Goal: Transaction & Acquisition: Obtain resource

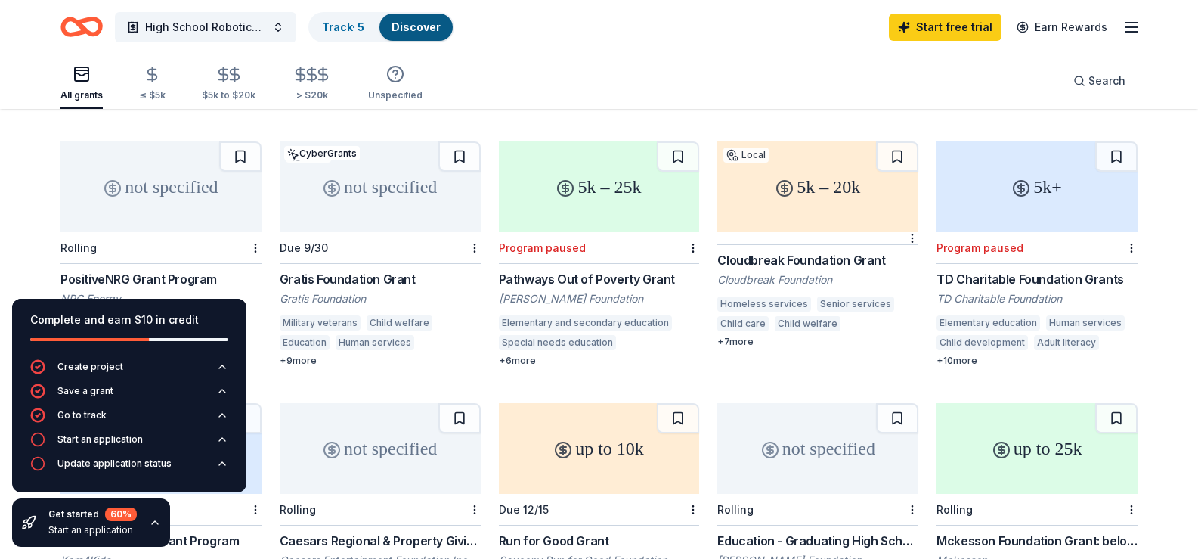
scroll to position [680, 0]
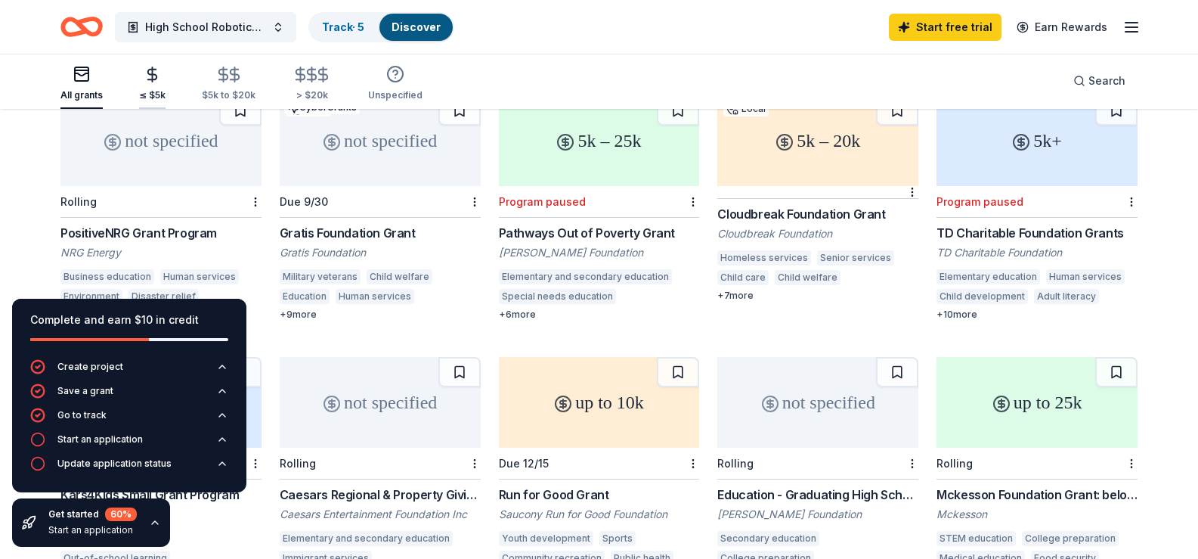
click at [152, 92] on div "≤ $5k" at bounding box center [152, 95] width 26 height 12
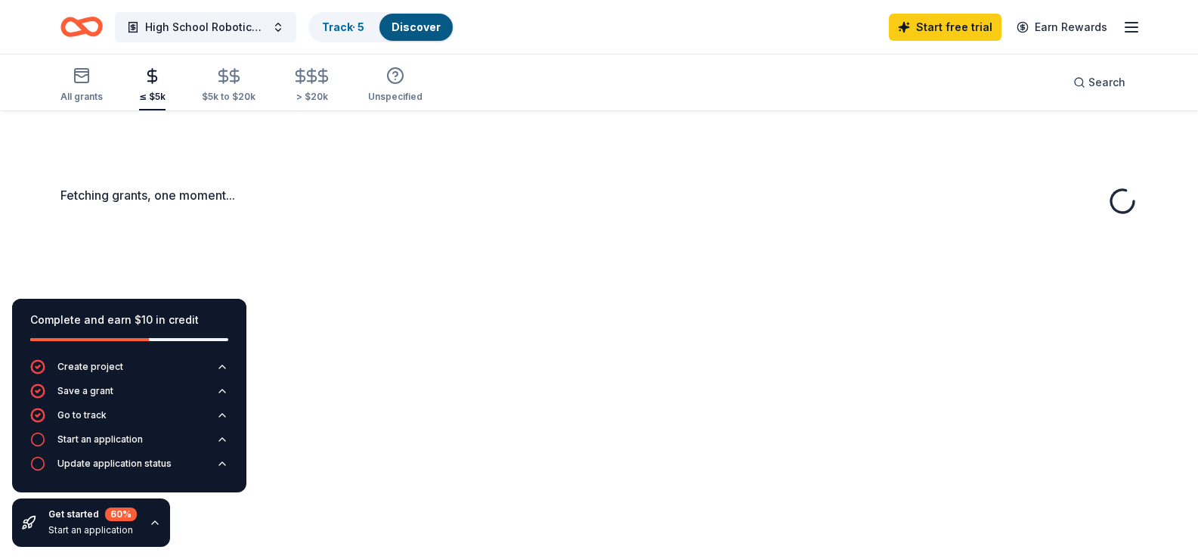
click at [152, 92] on div "≤ $5k" at bounding box center [152, 97] width 26 height 12
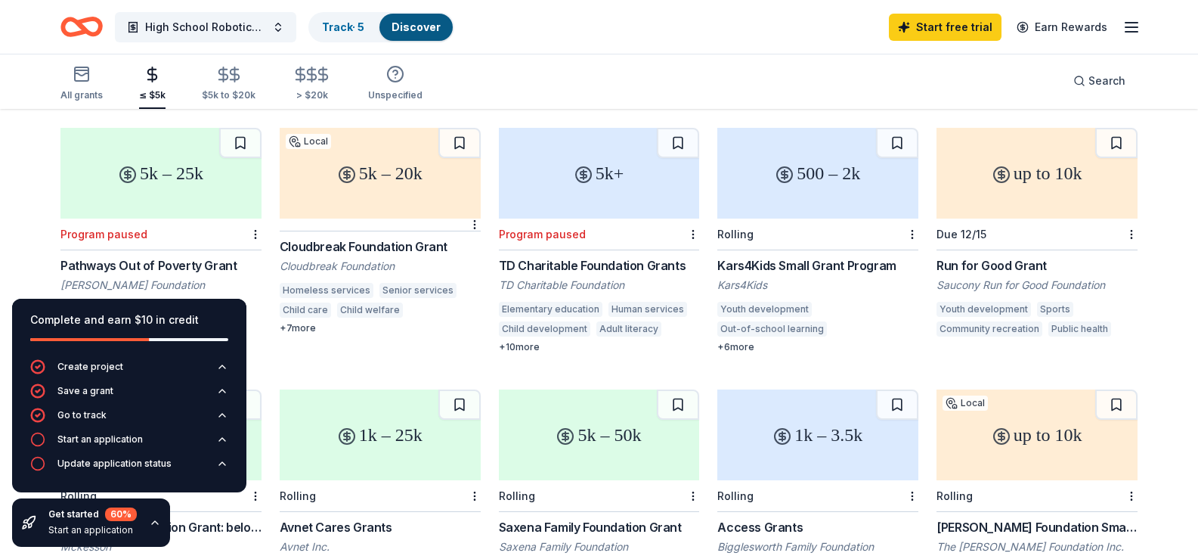
scroll to position [151, 0]
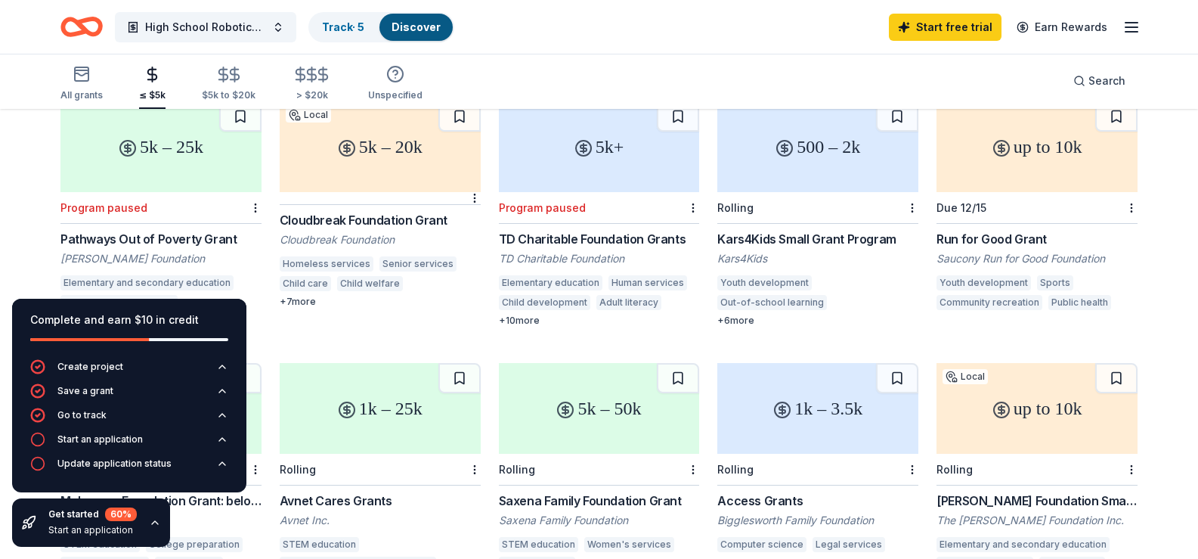
click at [757, 235] on div "Kars4Kids Small Grant Program" at bounding box center [817, 239] width 201 height 18
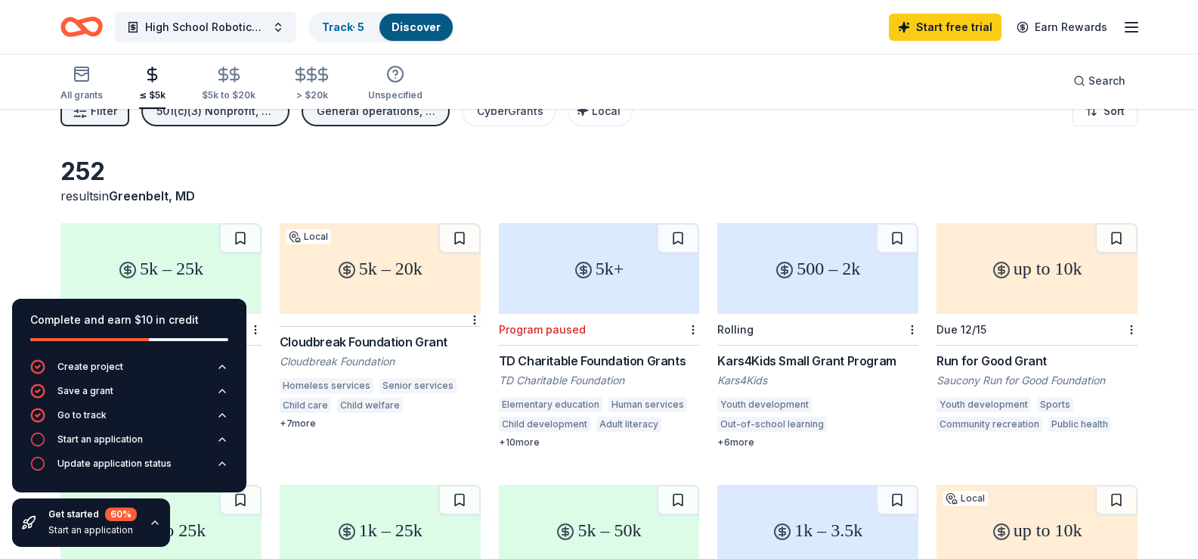
scroll to position [0, 0]
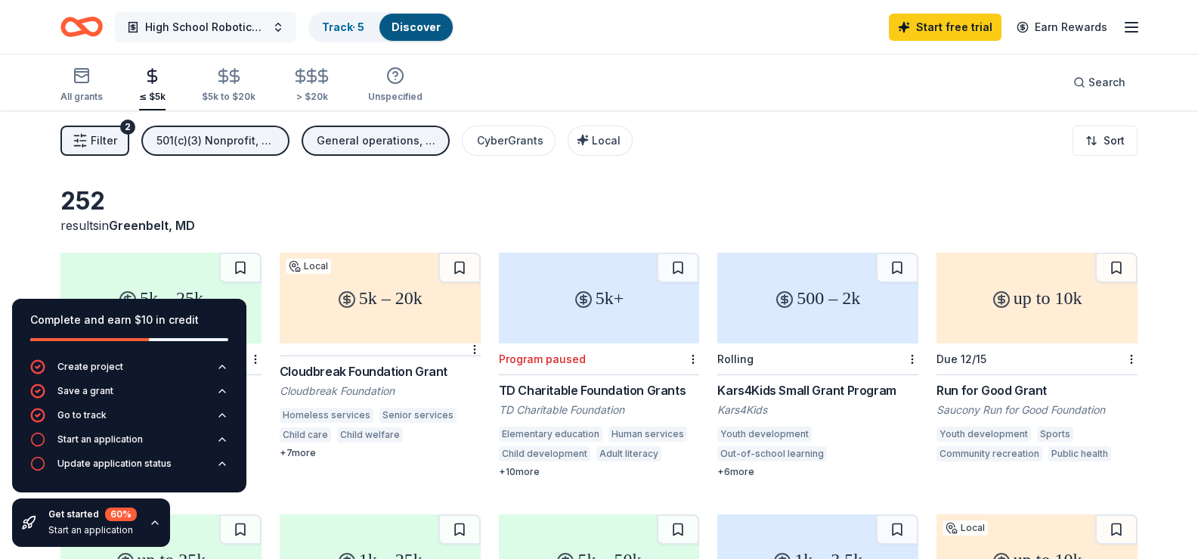
click at [252, 30] on span "High School Robotics Club" at bounding box center [205, 27] width 121 height 18
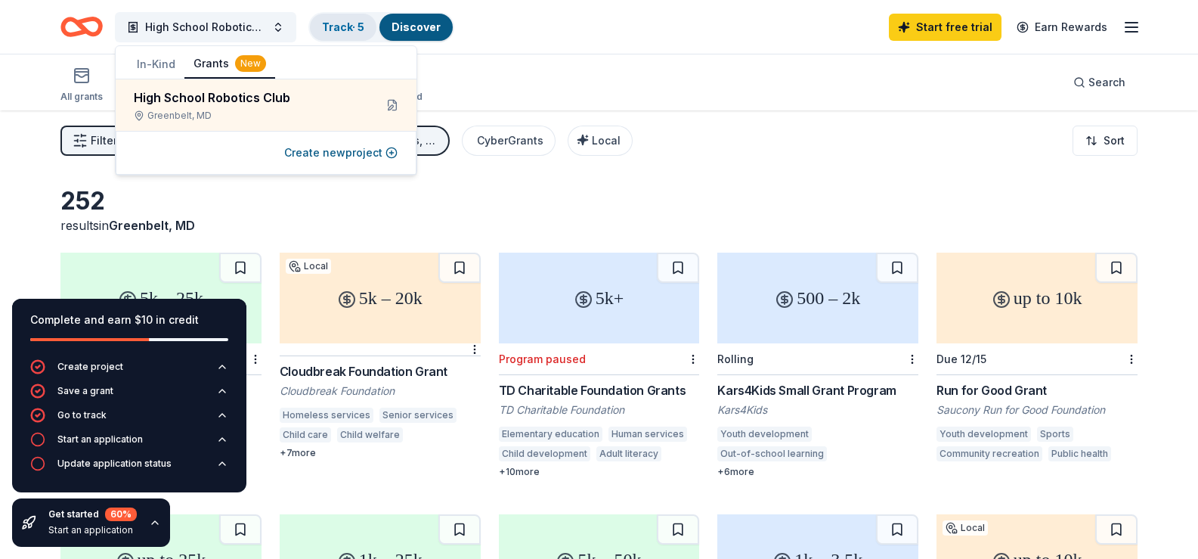
click at [337, 22] on link "Track · 5" at bounding box center [343, 26] width 42 height 13
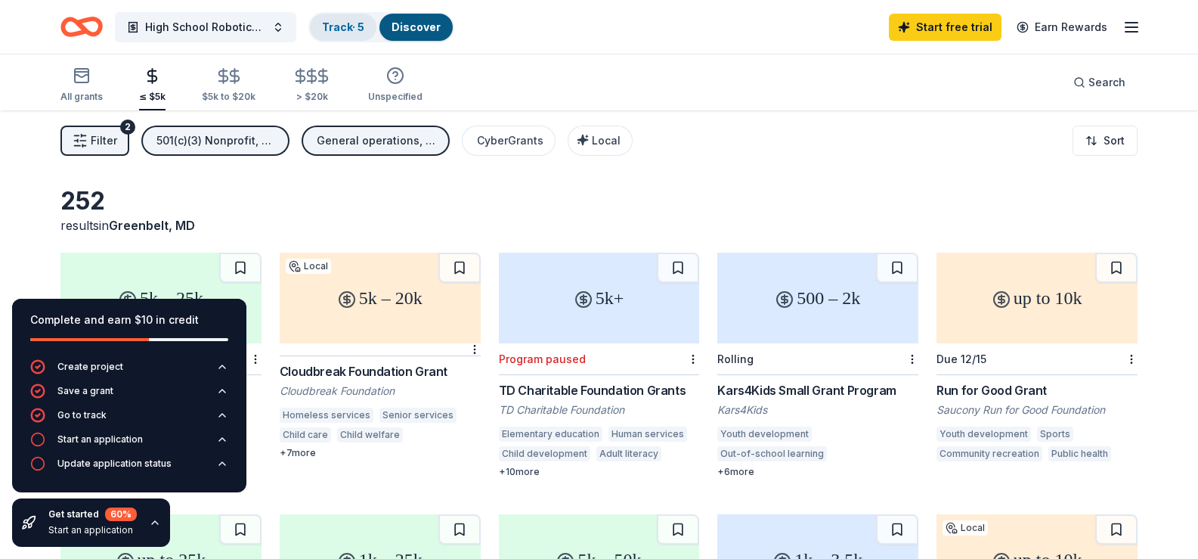
click at [339, 26] on link "Track · 5" at bounding box center [343, 26] width 42 height 13
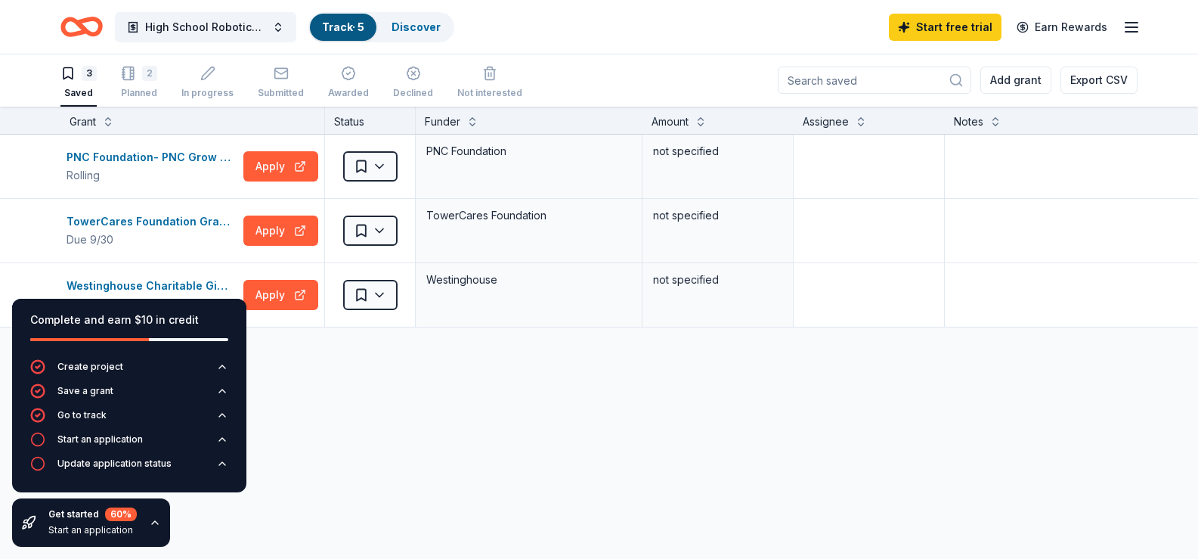
click at [1127, 26] on icon "button" at bounding box center [1132, 27] width 18 height 18
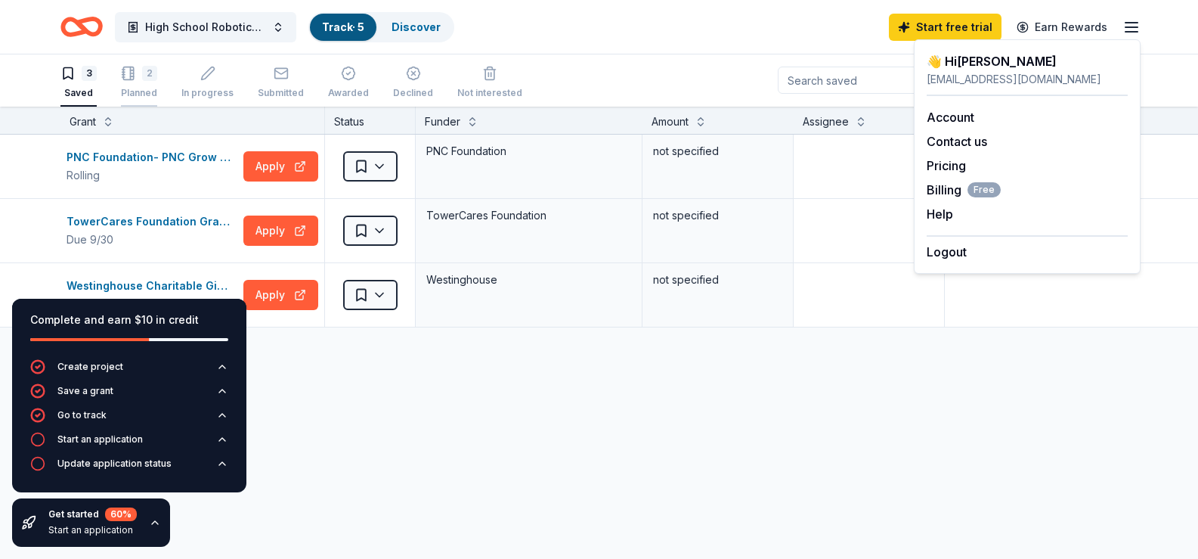
click at [134, 84] on div "2 Planned" at bounding box center [139, 82] width 36 height 33
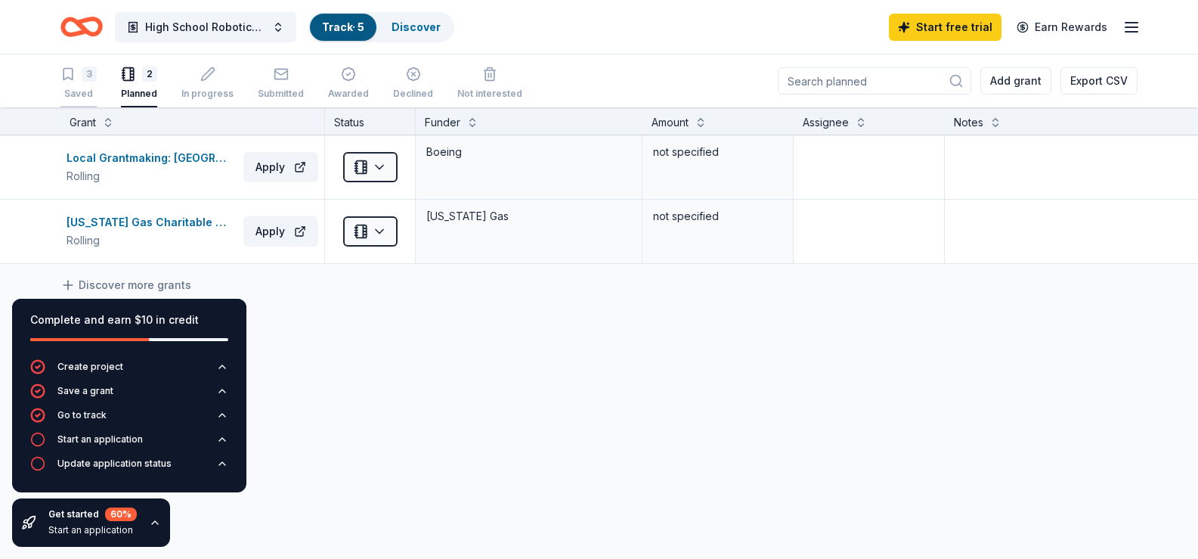
click at [86, 88] on div "Saved" at bounding box center [78, 94] width 36 height 12
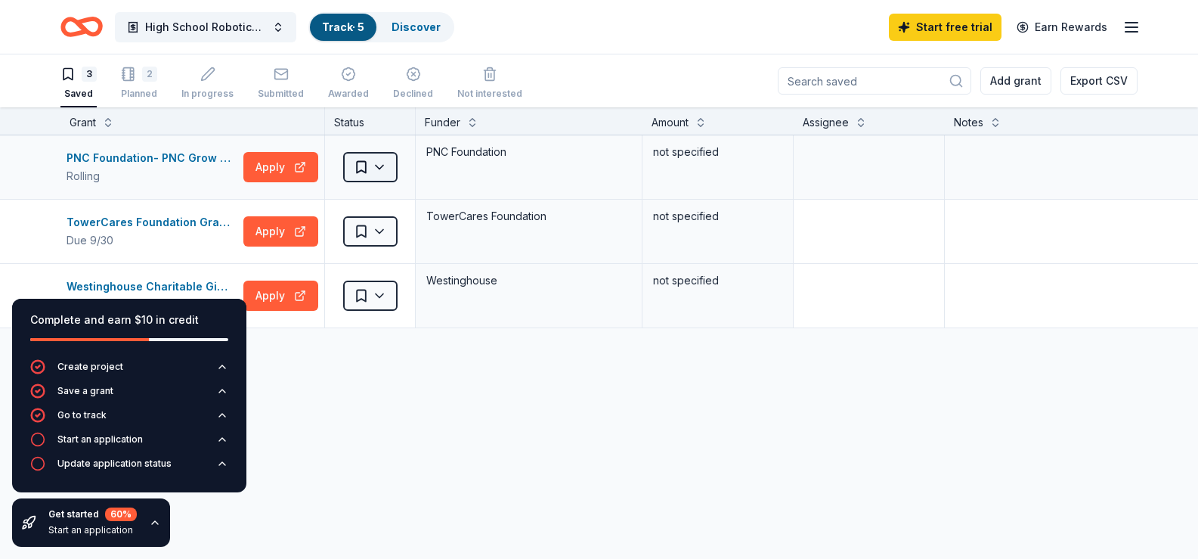
click at [381, 167] on html "High School Robotics Club Track · 5 Discover Start free trial Earn Rewards 3 Sa…" at bounding box center [599, 279] width 1198 height 559
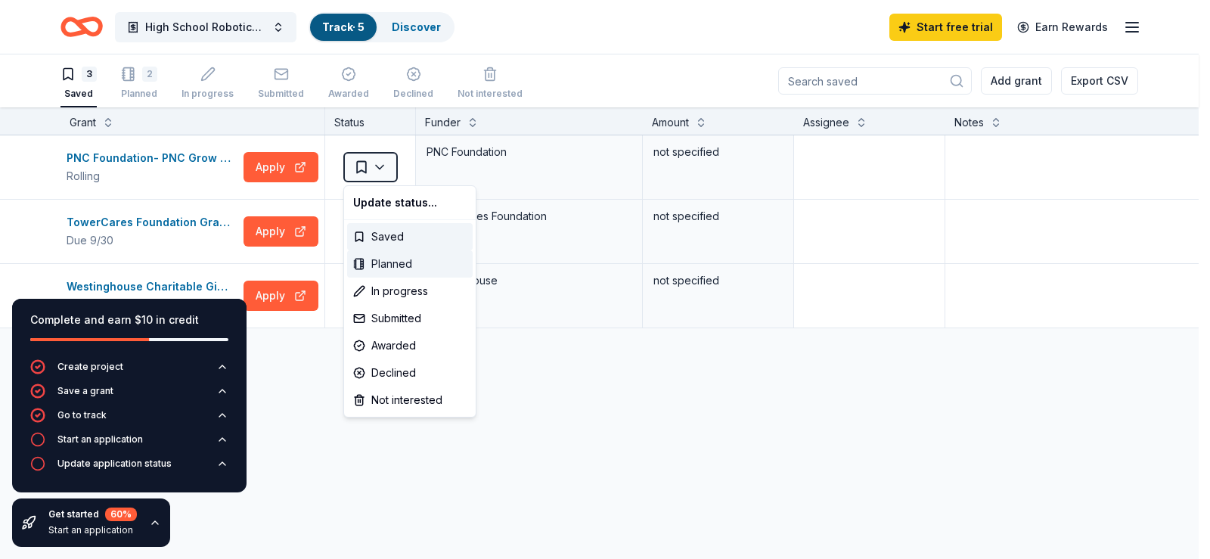
click at [397, 262] on div "Planned" at bounding box center [409, 263] width 125 height 27
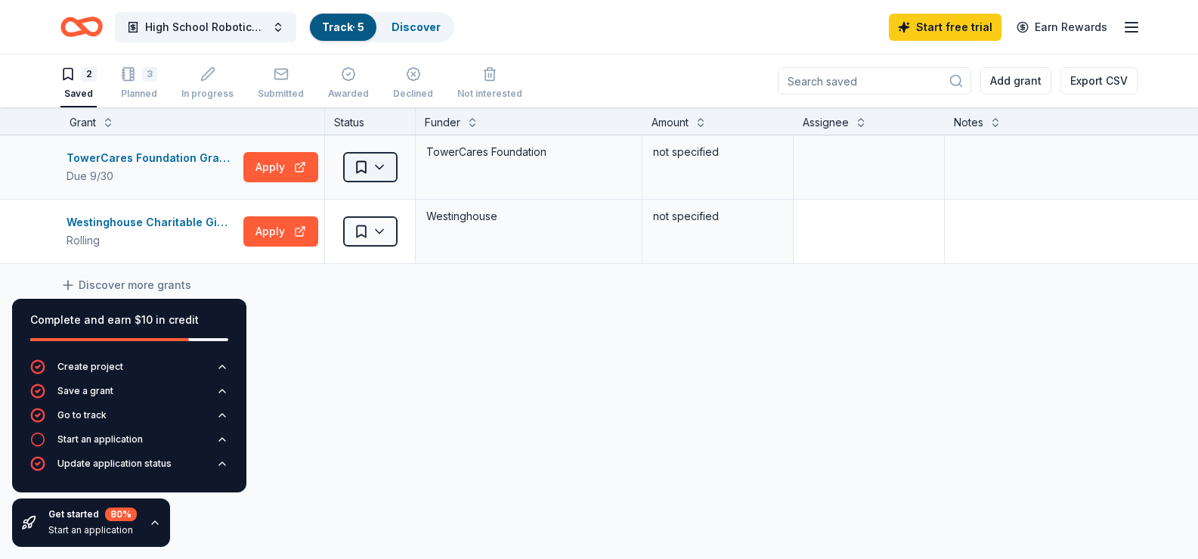
click at [382, 168] on html "High School Robotics Club Track · 5 Discover Start free trial Earn Rewards 2 Sa…" at bounding box center [599, 279] width 1198 height 559
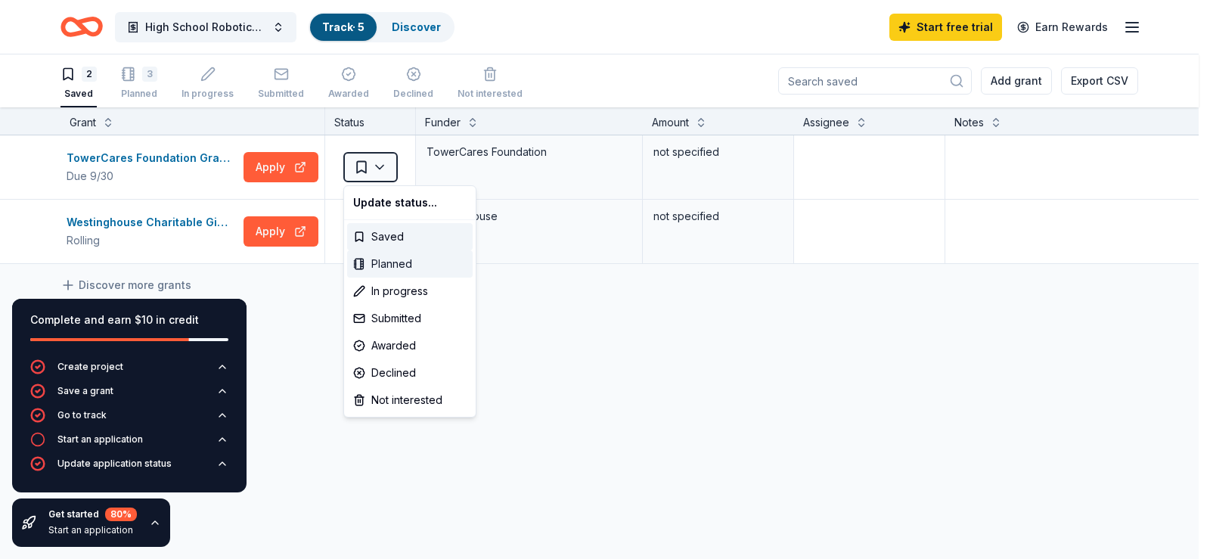
click at [388, 264] on div "Planned" at bounding box center [409, 263] width 125 height 27
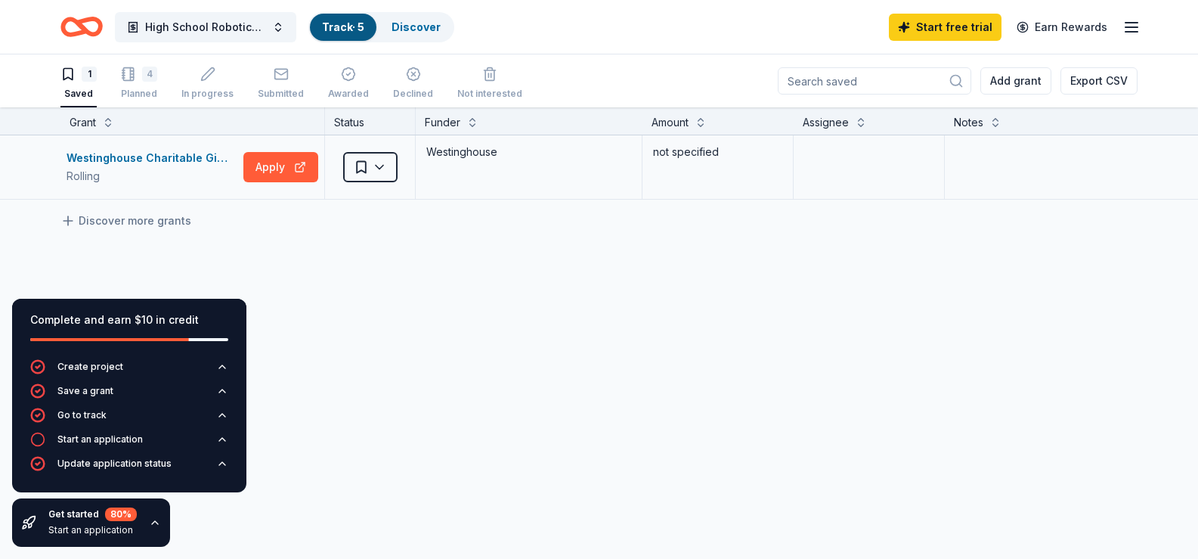
click at [386, 183] on div "Saved" at bounding box center [370, 167] width 90 height 64
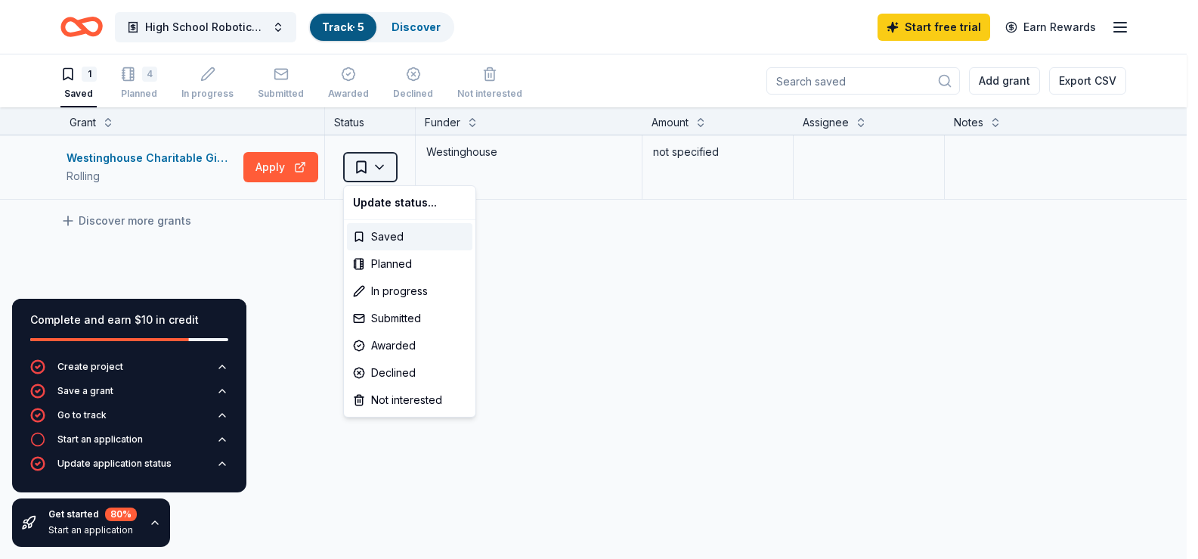
click at [386, 176] on html "High School Robotics Club Track · 5 Discover Start free trial Earn Rewards 1 Sa…" at bounding box center [599, 279] width 1198 height 559
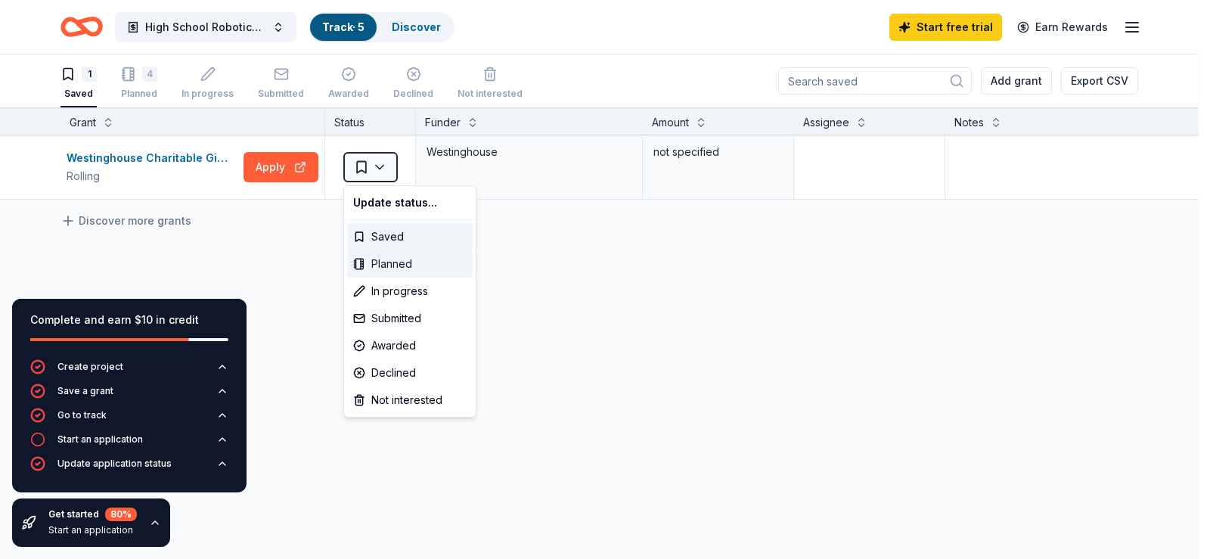
click at [384, 263] on div "Planned" at bounding box center [409, 263] width 125 height 27
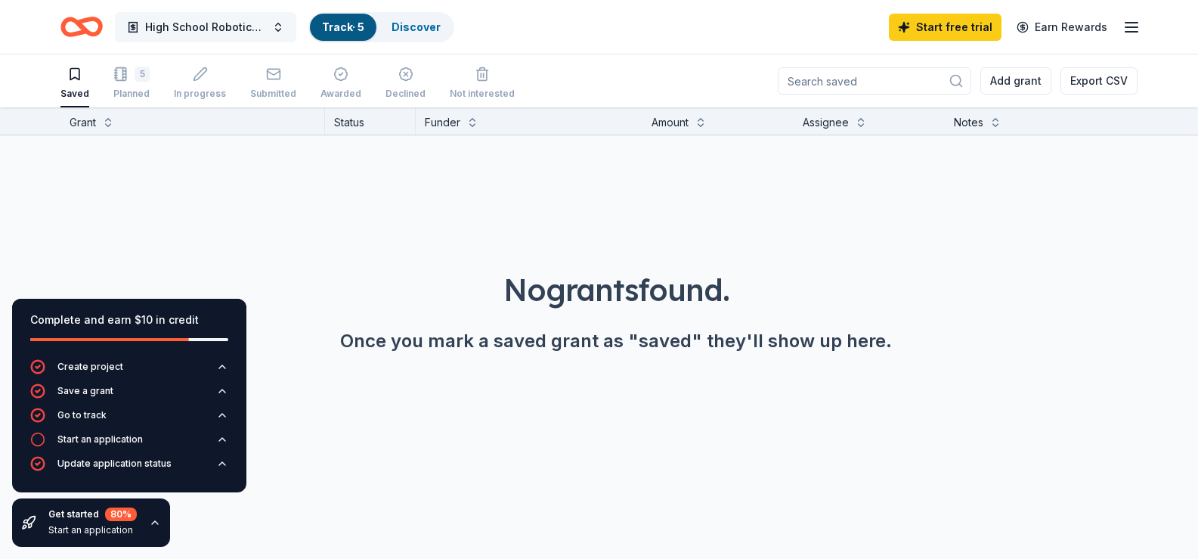
click at [232, 26] on span "High School Robotics Club" at bounding box center [205, 27] width 121 height 18
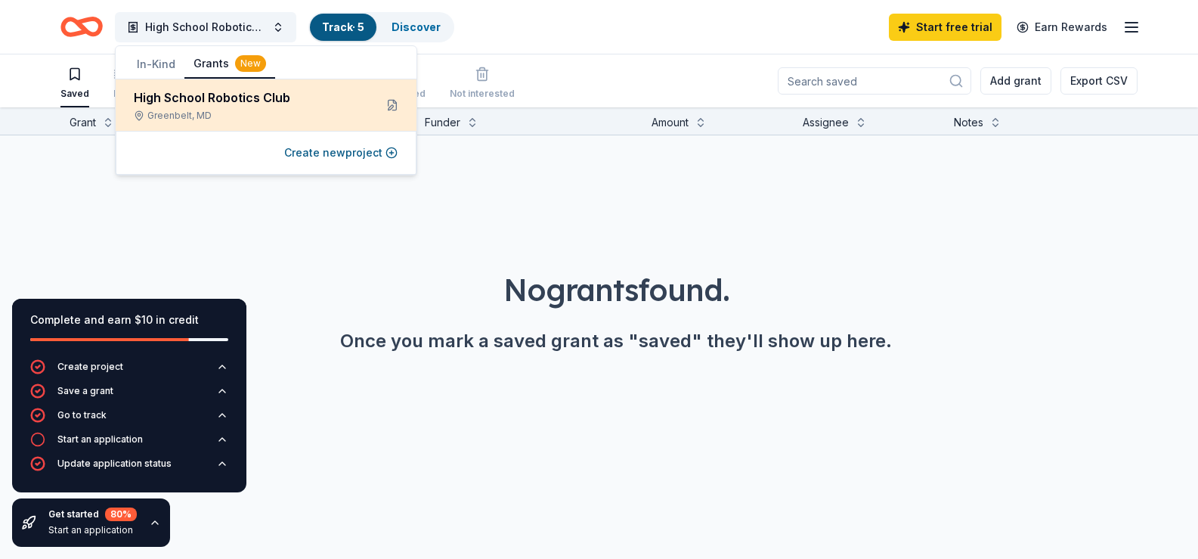
click at [167, 100] on div "High School Robotics Club" at bounding box center [248, 97] width 228 height 18
click at [169, 105] on div "High School Robotics Club" at bounding box center [248, 97] width 228 height 18
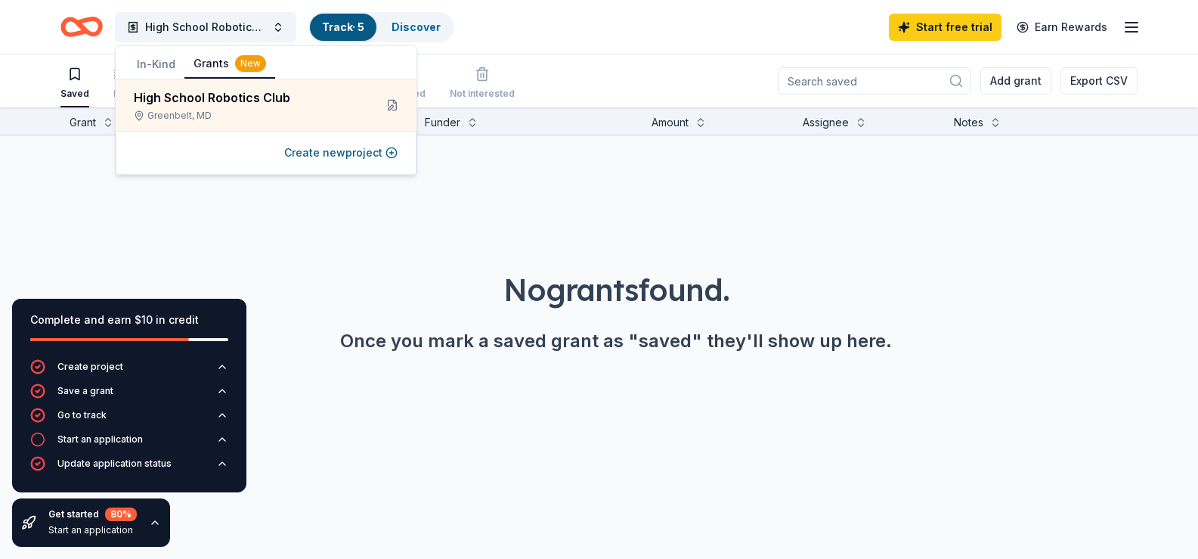
click at [210, 62] on button "Grants New" at bounding box center [229, 64] width 91 height 29
click at [358, 205] on div "No grants found. Once you mark a saved grant as "saved" they'll show up here." at bounding box center [616, 268] width 1198 height 266
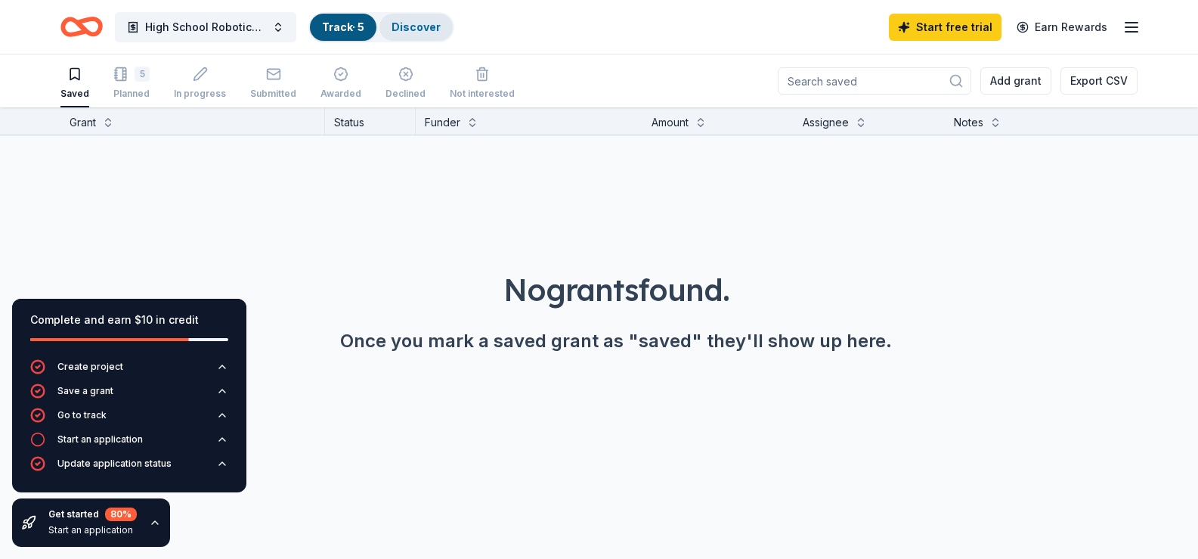
click at [418, 24] on link "Discover" at bounding box center [416, 26] width 49 height 13
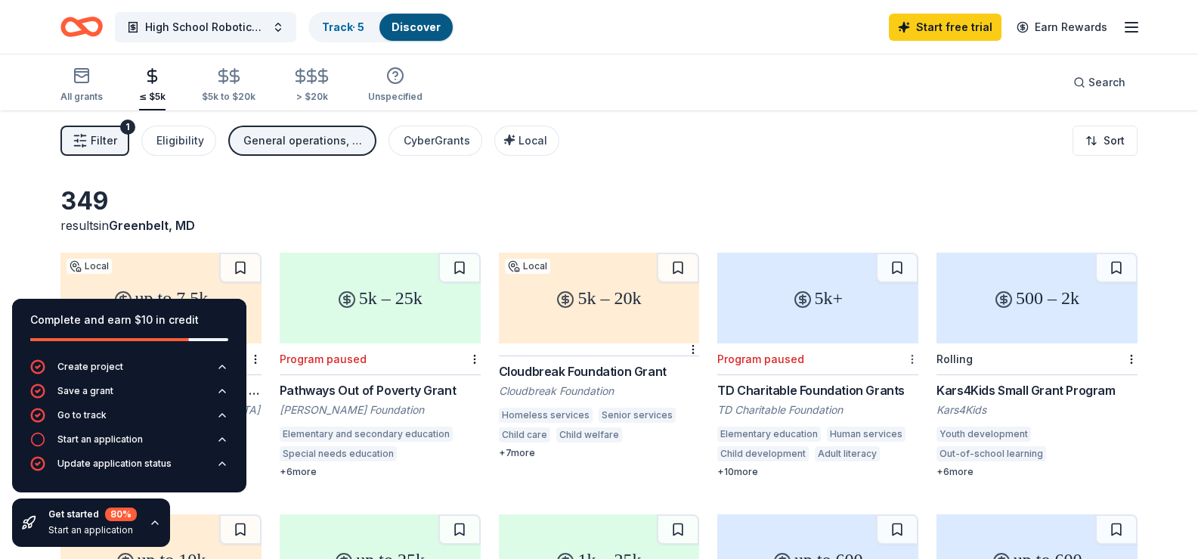
click at [911, 361] on html "High School Robotics Club Track · 5 Discover Start free trial Earn Rewards All …" at bounding box center [599, 279] width 1198 height 559
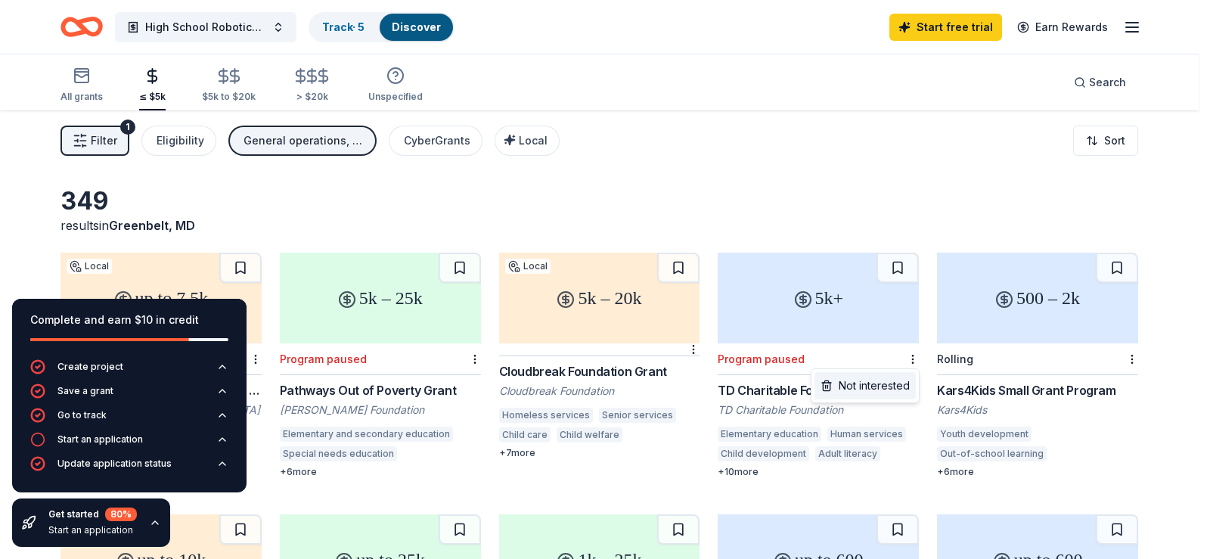
click at [884, 386] on div "Not interested" at bounding box center [864, 385] width 101 height 27
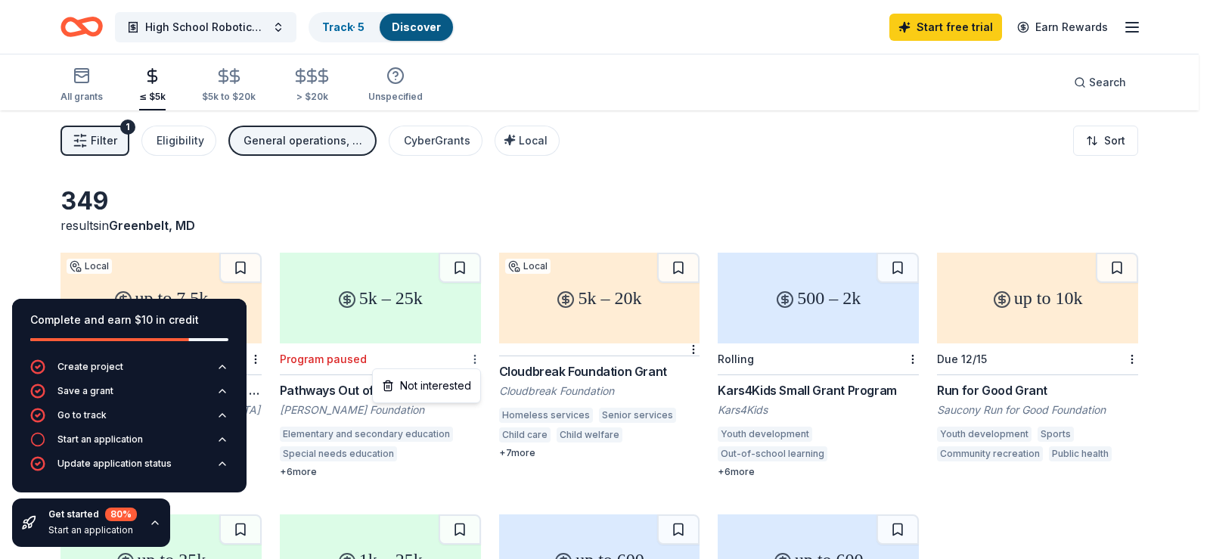
click at [472, 360] on html "High School Robotics Club Track · 5 Discover Start free trial Earn Rewards All …" at bounding box center [605, 279] width 1210 height 559
click at [457, 383] on div "Not interested" at bounding box center [426, 385] width 101 height 27
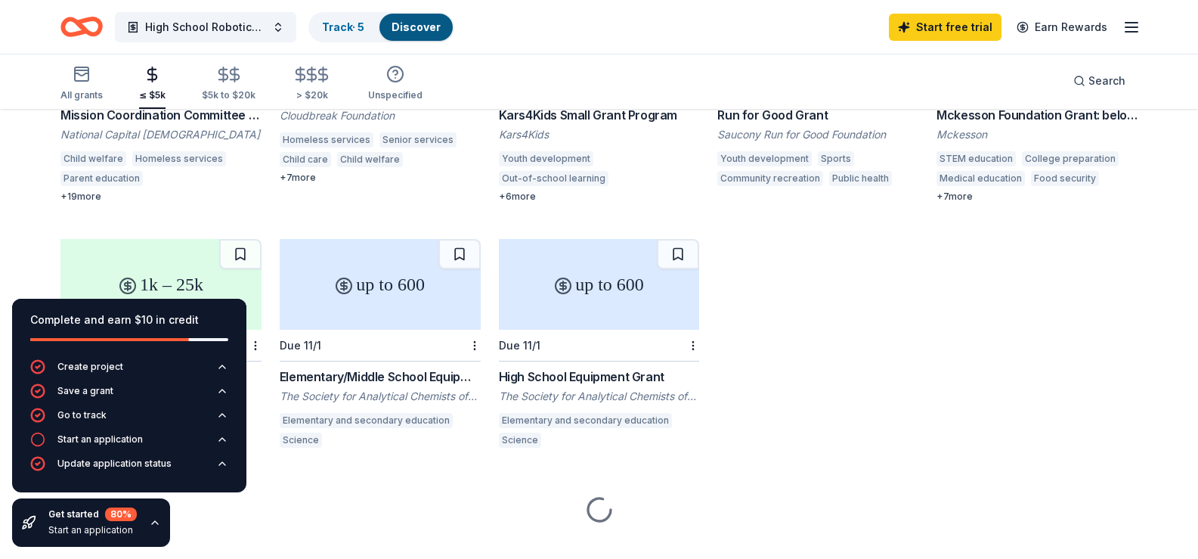
scroll to position [302, 0]
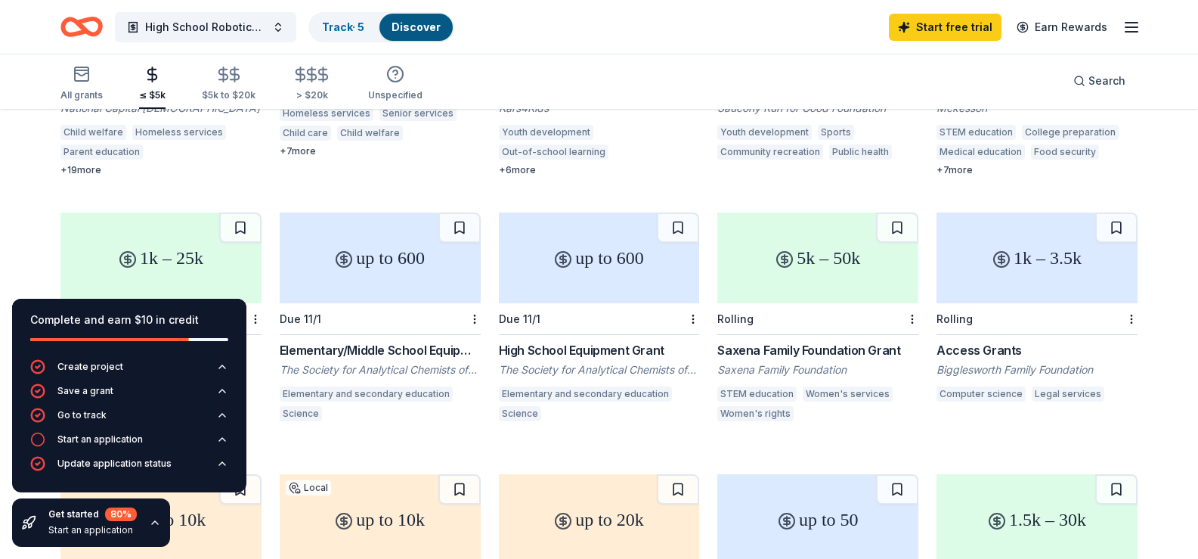
click at [1060, 253] on div "1k – 3.5k" at bounding box center [1037, 257] width 201 height 91
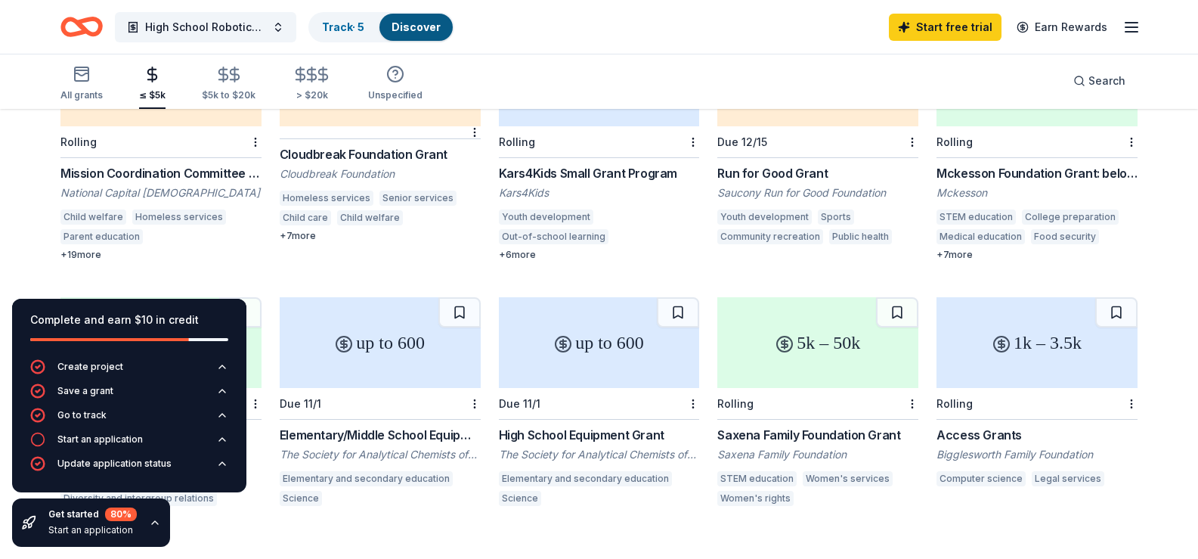
scroll to position [227, 0]
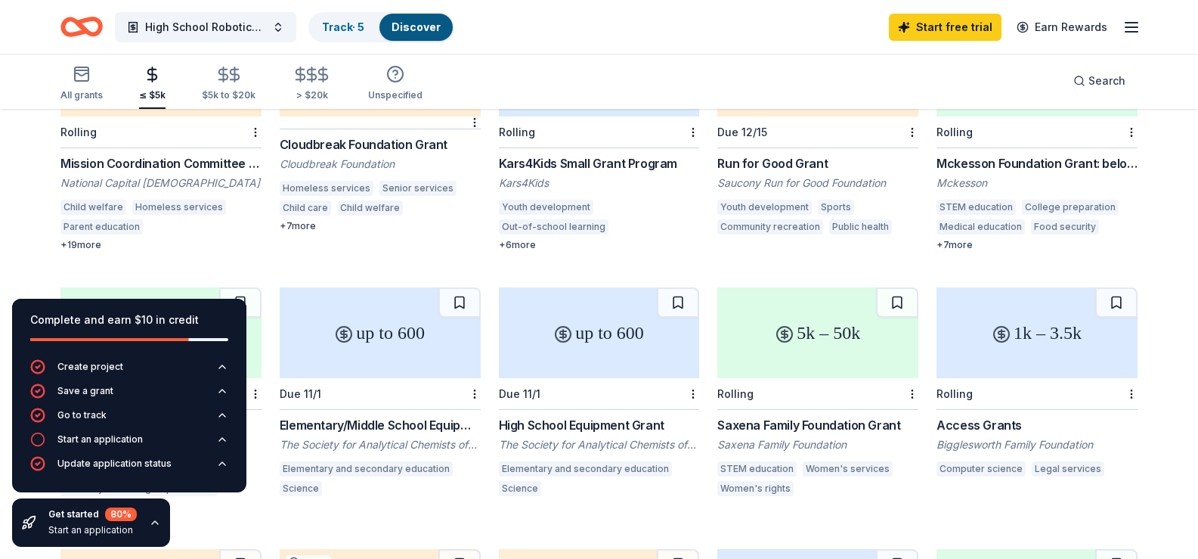
click at [1133, 332] on html "High School Robotics Club Track · 5 Discover Start free trial Earn Rewards All …" at bounding box center [599, 52] width 1198 height 559
click at [1132, 332] on html "High School Robotics Club Track · 5 Discover Start free trial Earn Rewards All …" at bounding box center [599, 52] width 1198 height 559
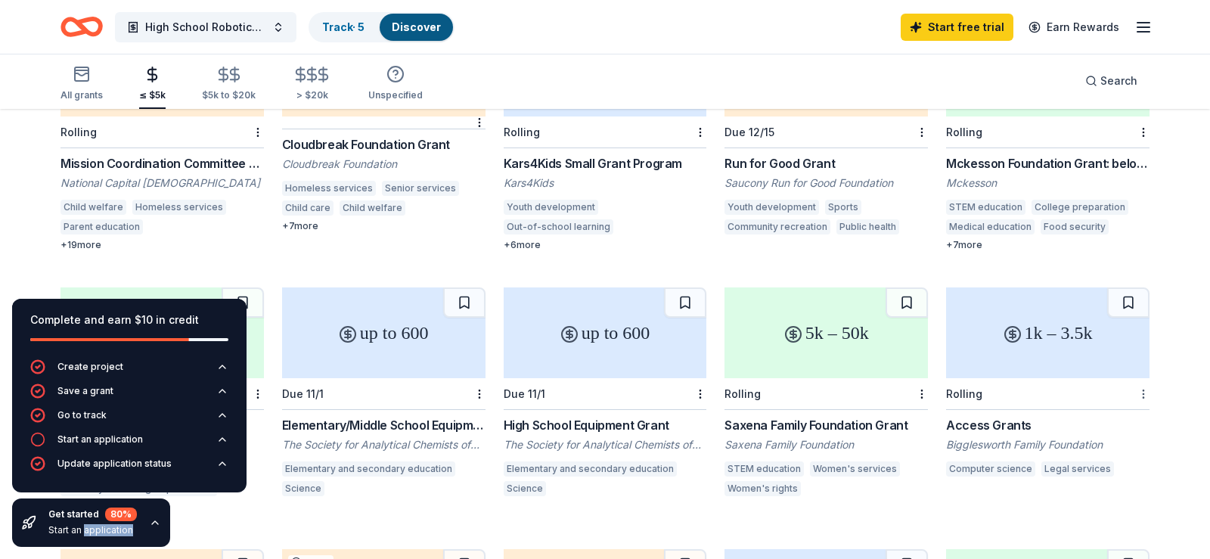
click at [1127, 332] on html "High School Robotics Club Track · 5 Discover Start free trial Earn Rewards All …" at bounding box center [605, 52] width 1210 height 559
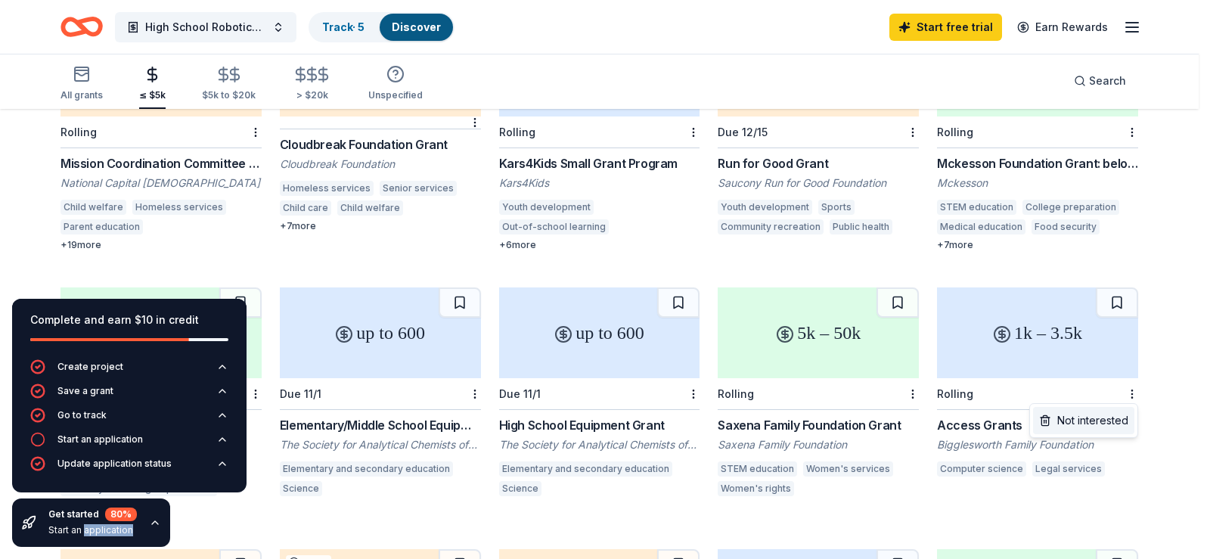
click at [1092, 417] on div "Not interested" at bounding box center [1083, 420] width 101 height 27
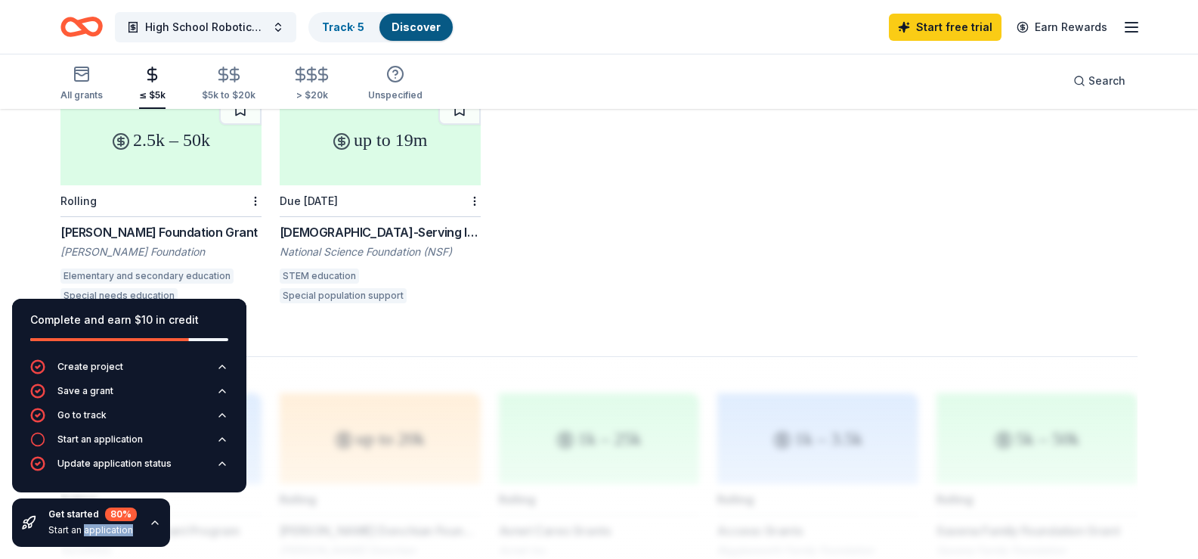
scroll to position [983, 0]
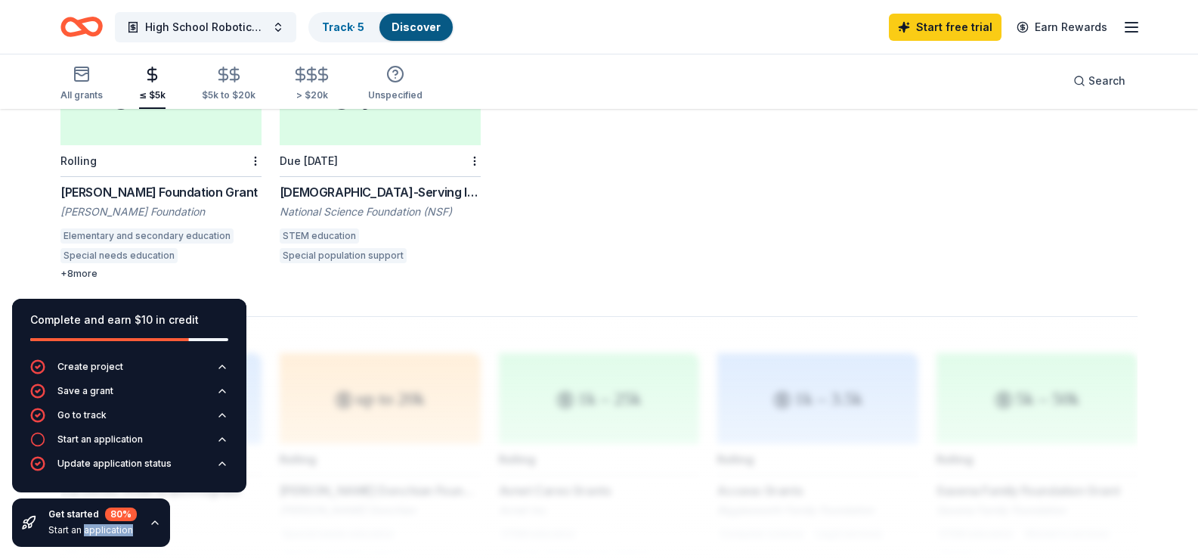
click at [424, 191] on div "Hispanic-Serving Institutions: Enriching Learning, Programs, and Student Experi…" at bounding box center [380, 192] width 201 height 18
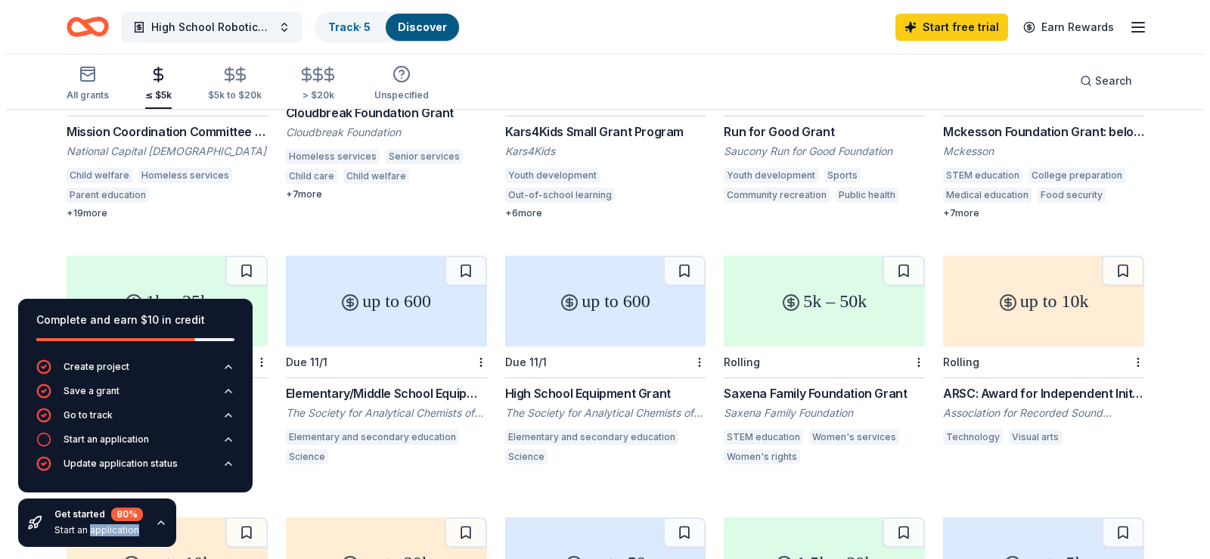
scroll to position [0, 0]
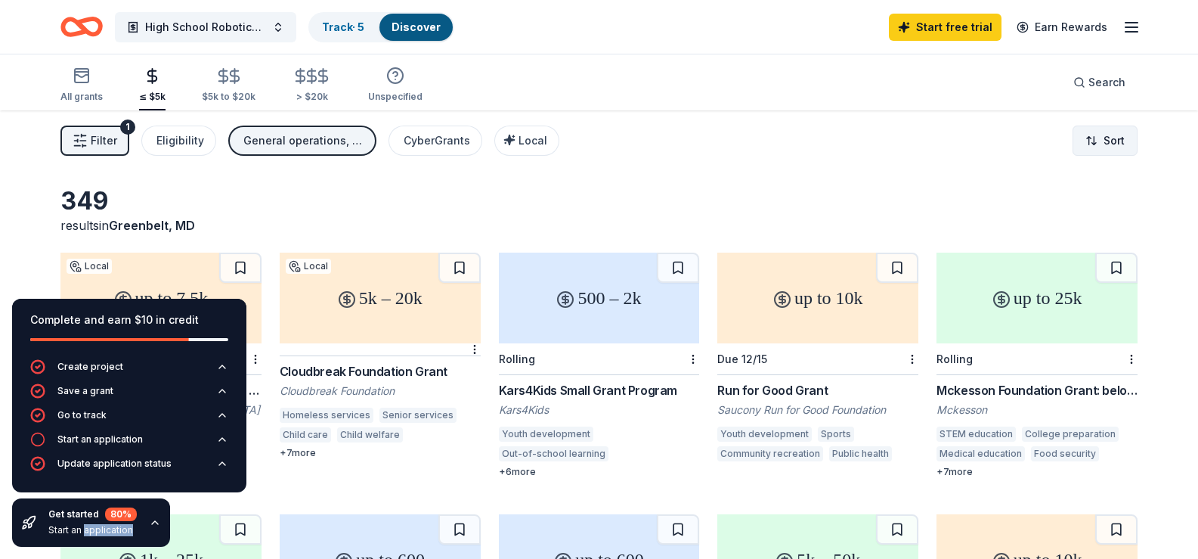
click at [1104, 141] on html "High School Robotics Club Track · 5 Discover Start free trial Earn Rewards All …" at bounding box center [599, 279] width 1198 height 559
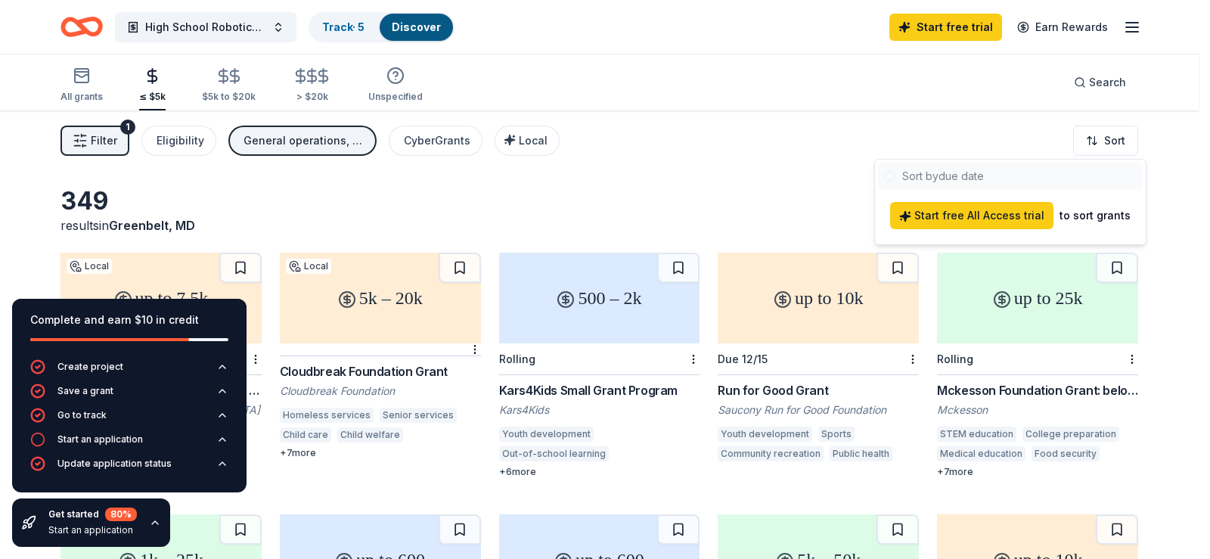
click at [938, 126] on html "High School Robotics Club Track · 5 Discover Start free trial Earn Rewards All …" at bounding box center [605, 279] width 1210 height 559
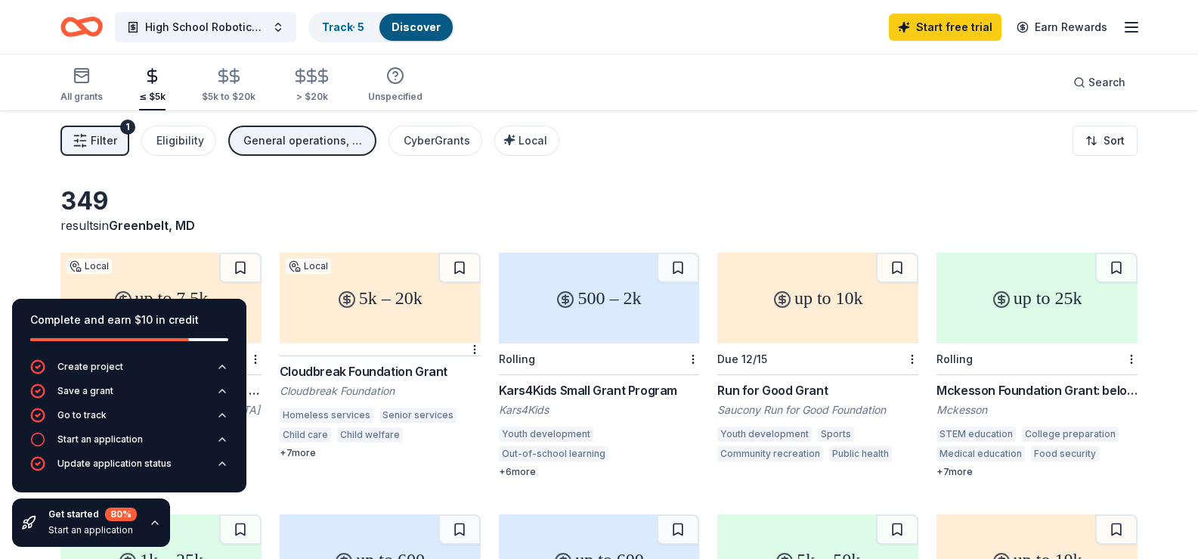
click at [101, 142] on span "Filter" at bounding box center [104, 141] width 26 height 18
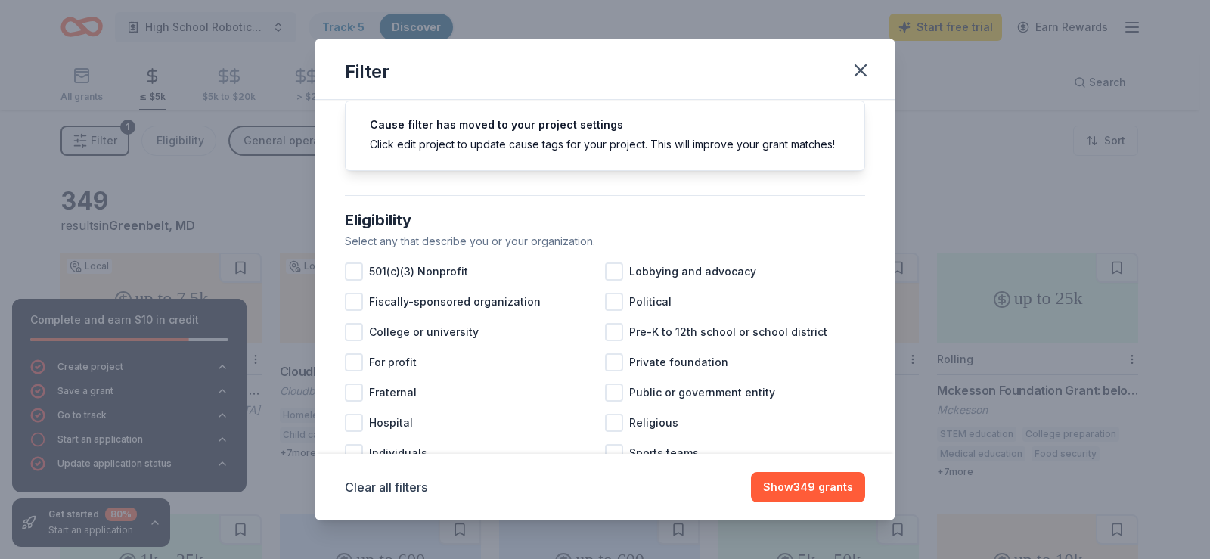
scroll to position [76, 0]
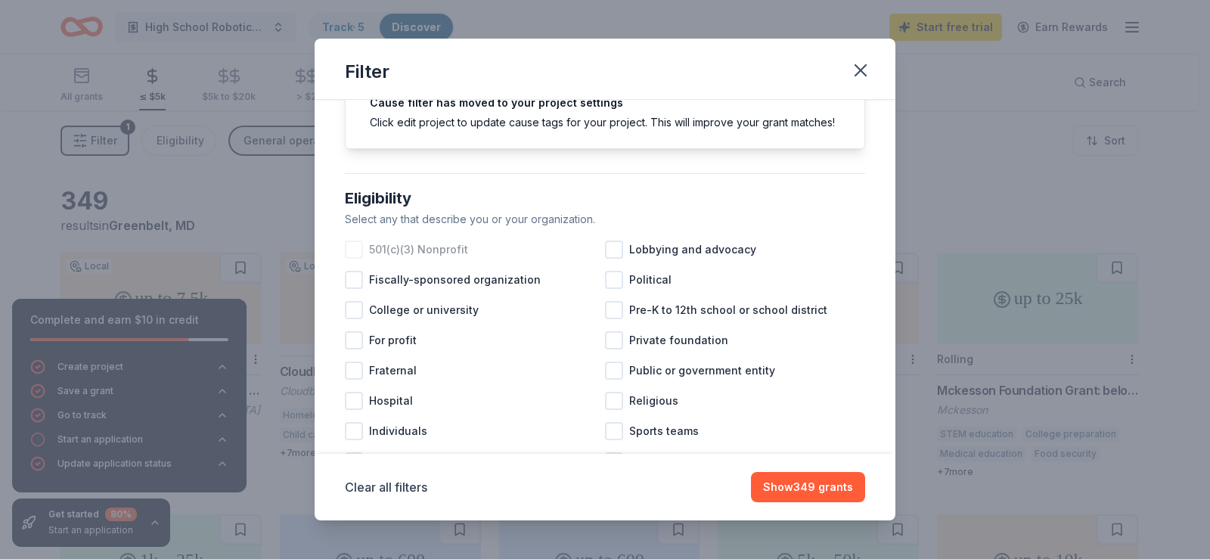
click at [346, 259] on div at bounding box center [354, 249] width 18 height 18
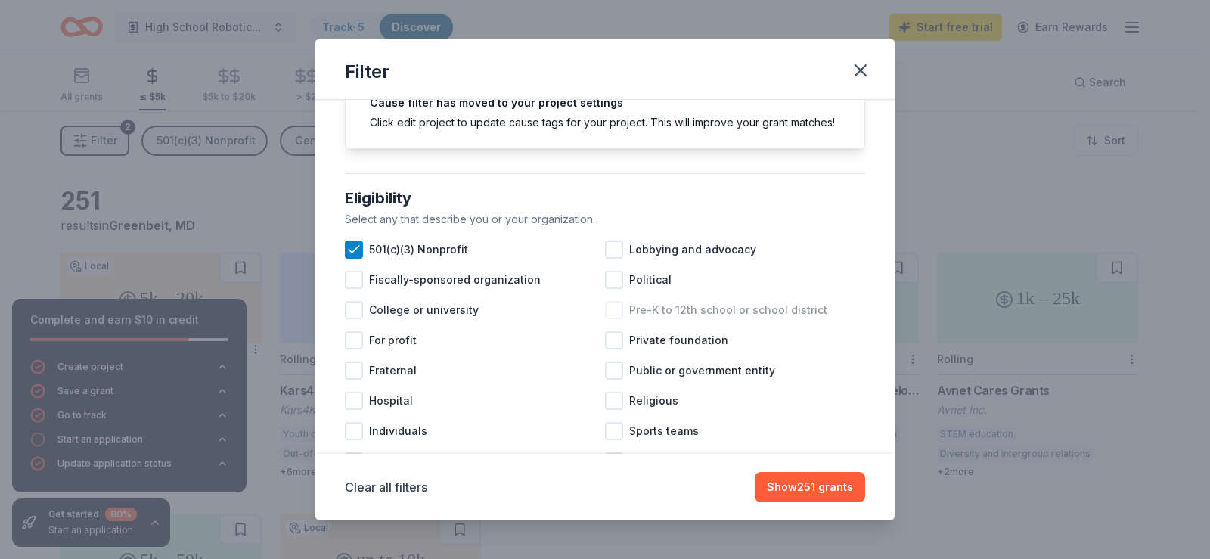
click at [608, 319] on div at bounding box center [614, 310] width 18 height 18
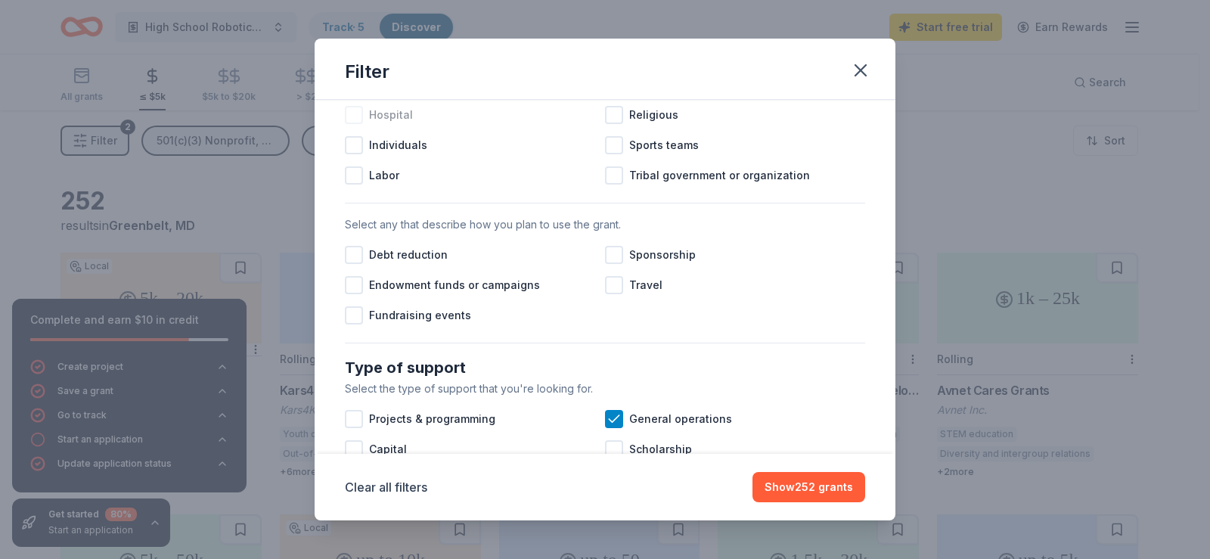
scroll to position [378, 0]
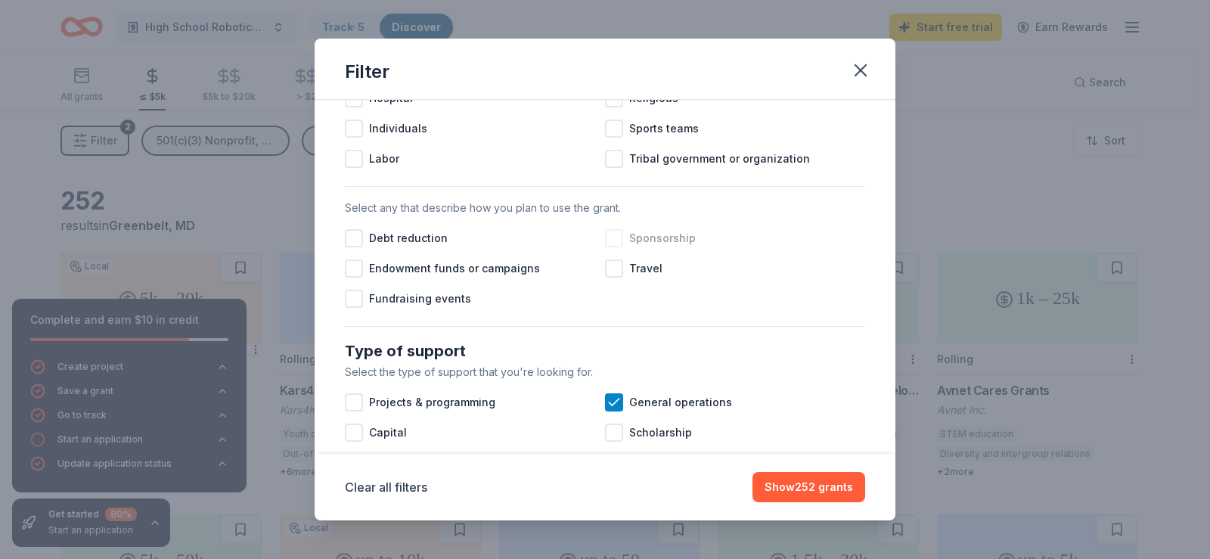
click at [609, 247] on div at bounding box center [614, 238] width 18 height 18
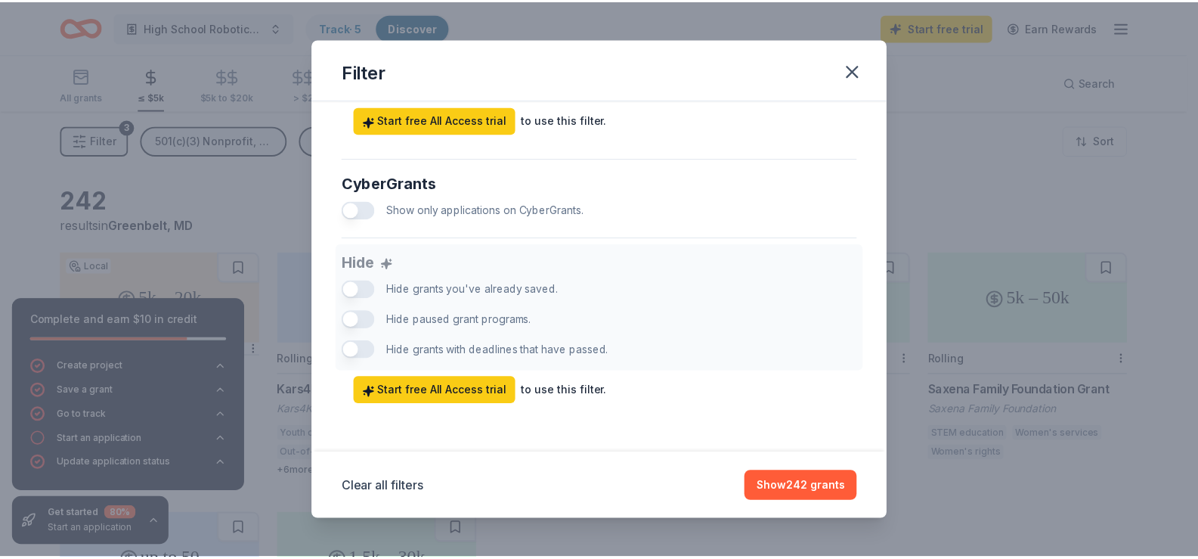
scroll to position [946, 0]
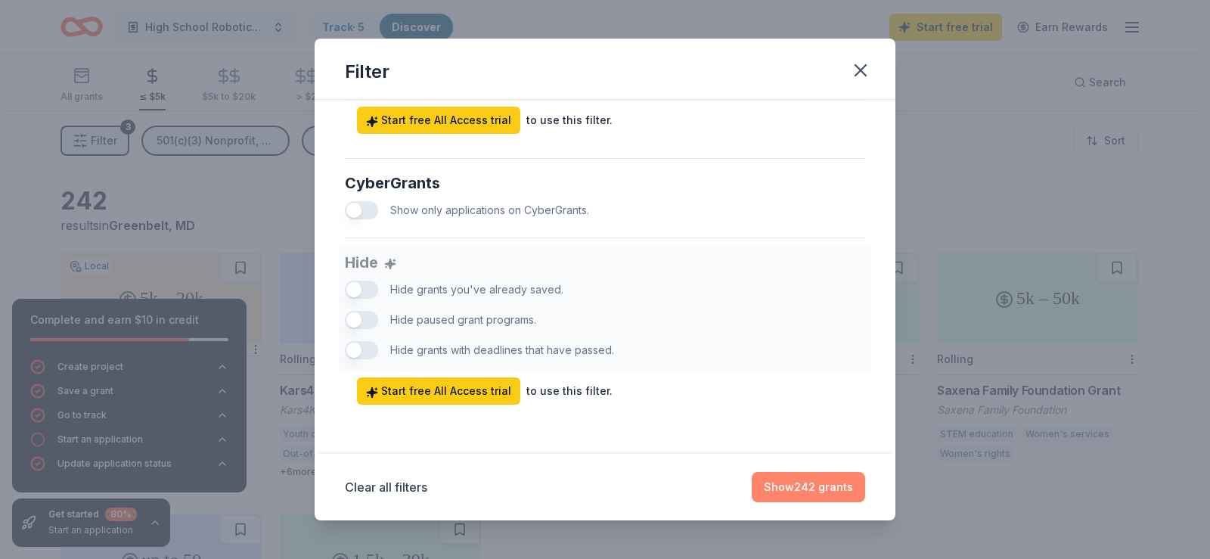
click at [807, 482] on button "Show 242 grants" at bounding box center [807, 487] width 113 height 30
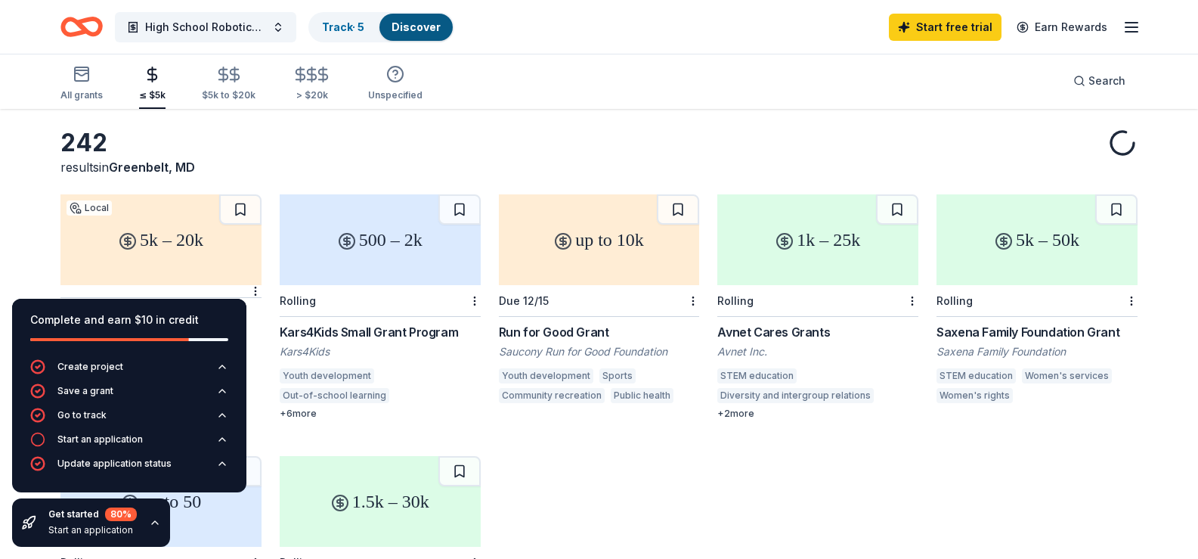
scroll to position [302, 0]
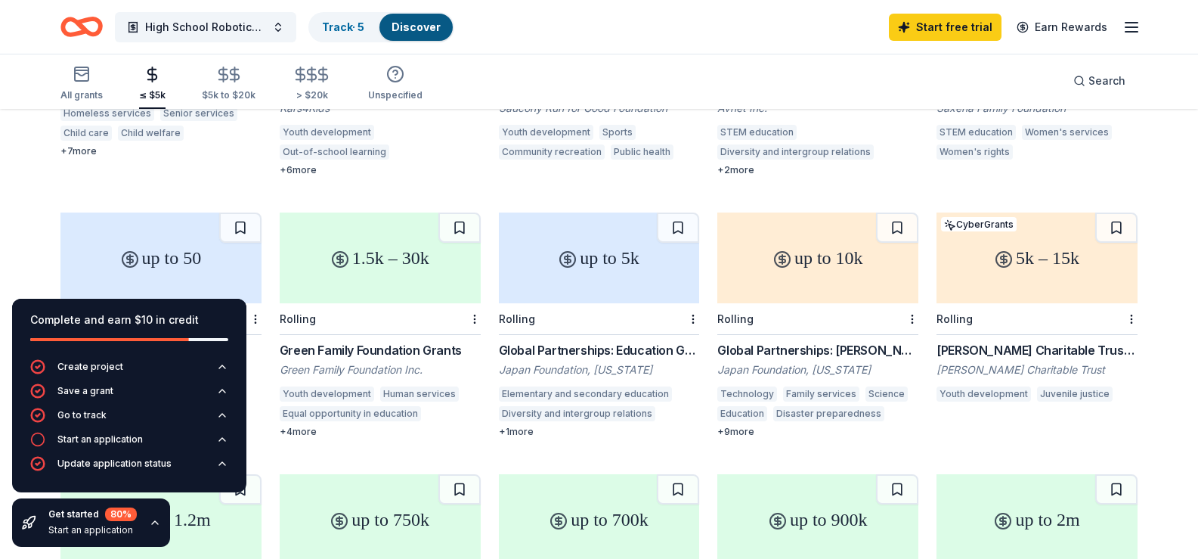
click at [369, 353] on div "Green Family Foundation Grants" at bounding box center [380, 350] width 201 height 18
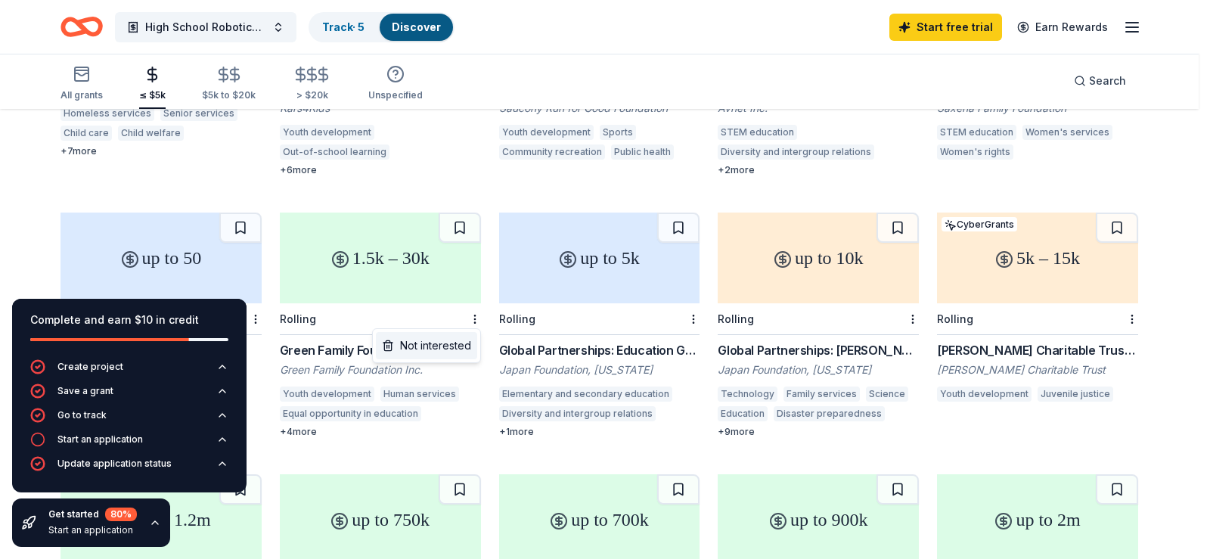
click at [457, 345] on div "Not interested" at bounding box center [426, 345] width 101 height 27
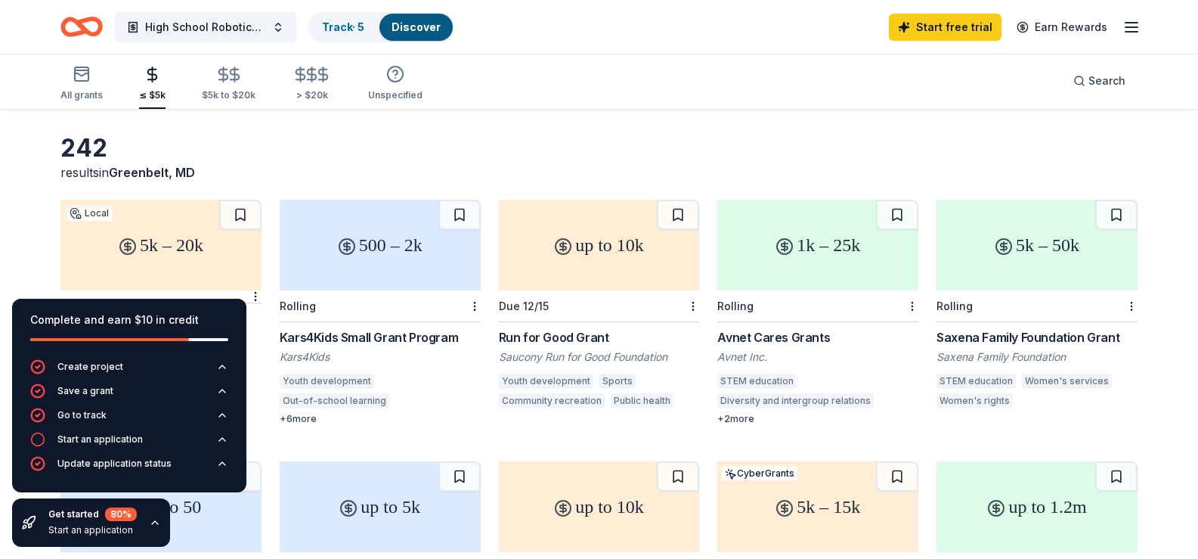
scroll to position [151, 0]
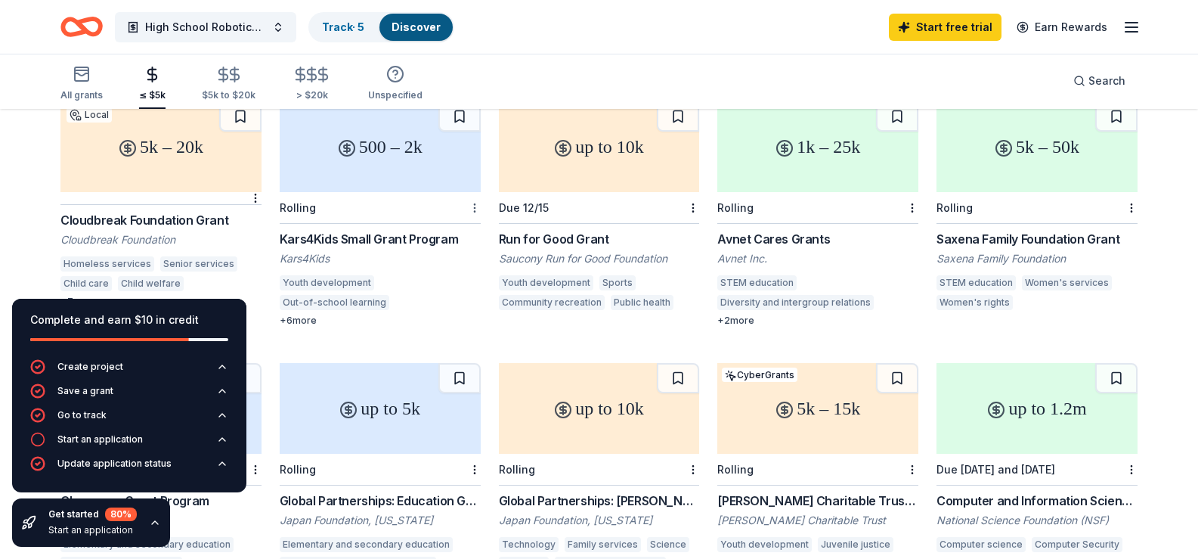
click at [474, 207] on html "High School Robotics Club Track · 5 Discover Start free trial Earn Rewards All …" at bounding box center [599, 128] width 1198 height 559
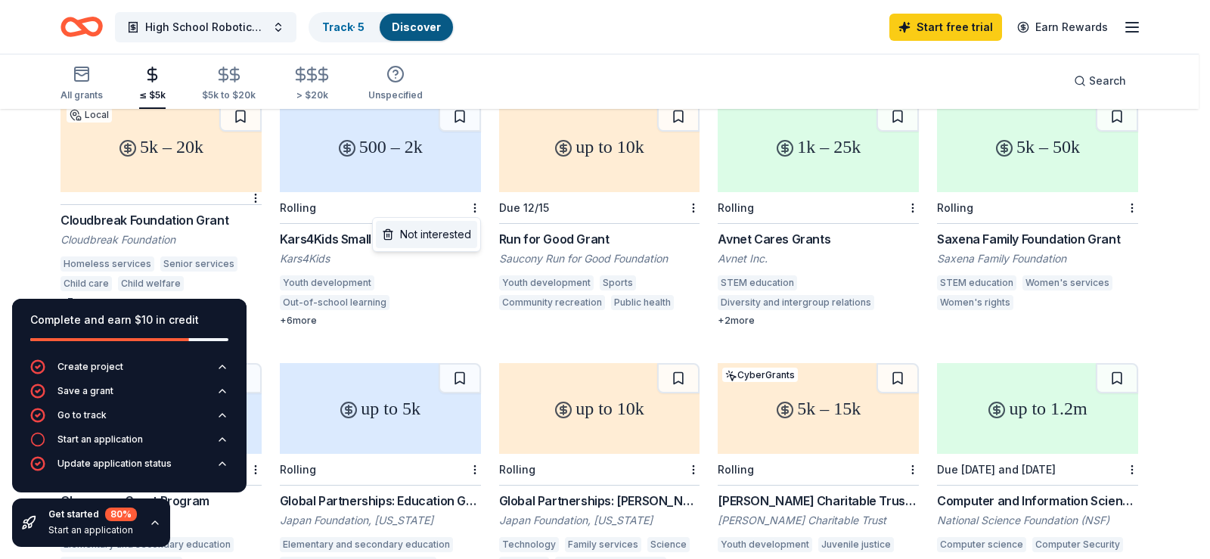
click at [442, 234] on div "Not interested" at bounding box center [426, 234] width 101 height 27
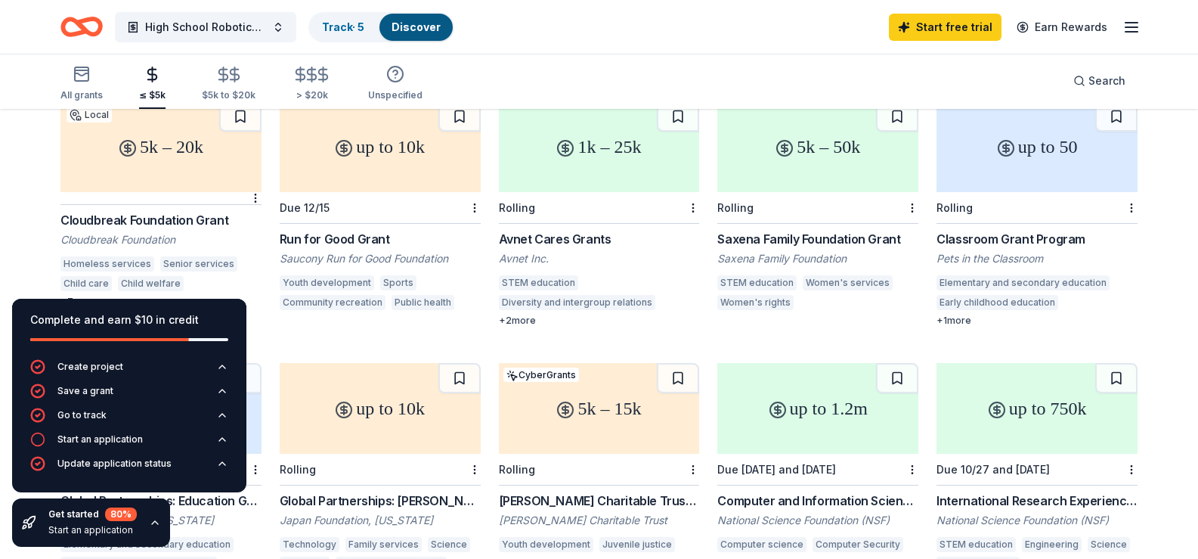
click at [536, 165] on div "1k – 25k" at bounding box center [599, 146] width 201 height 91
click at [799, 234] on div "Saxena Family Foundation Grant" at bounding box center [817, 239] width 201 height 18
click at [911, 206] on html "High School Robotics Club Track · 5 Discover Start free trial Earn Rewards All …" at bounding box center [599, 128] width 1198 height 559
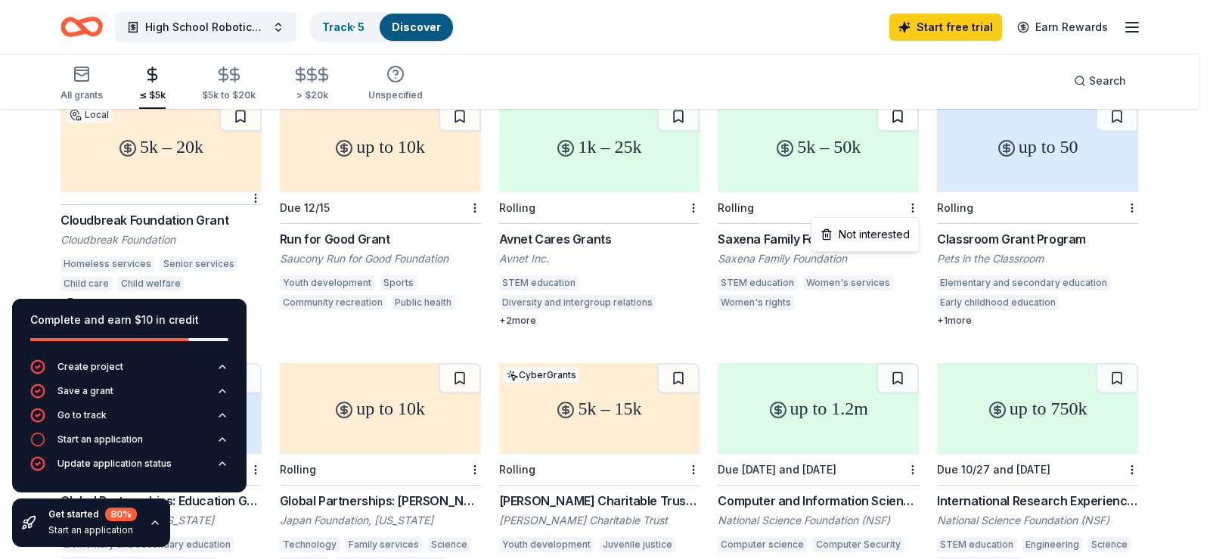
click at [891, 119] on html "High School Robotics Club Track · 5 Discover Start free trial Earn Rewards All …" at bounding box center [605, 128] width 1210 height 559
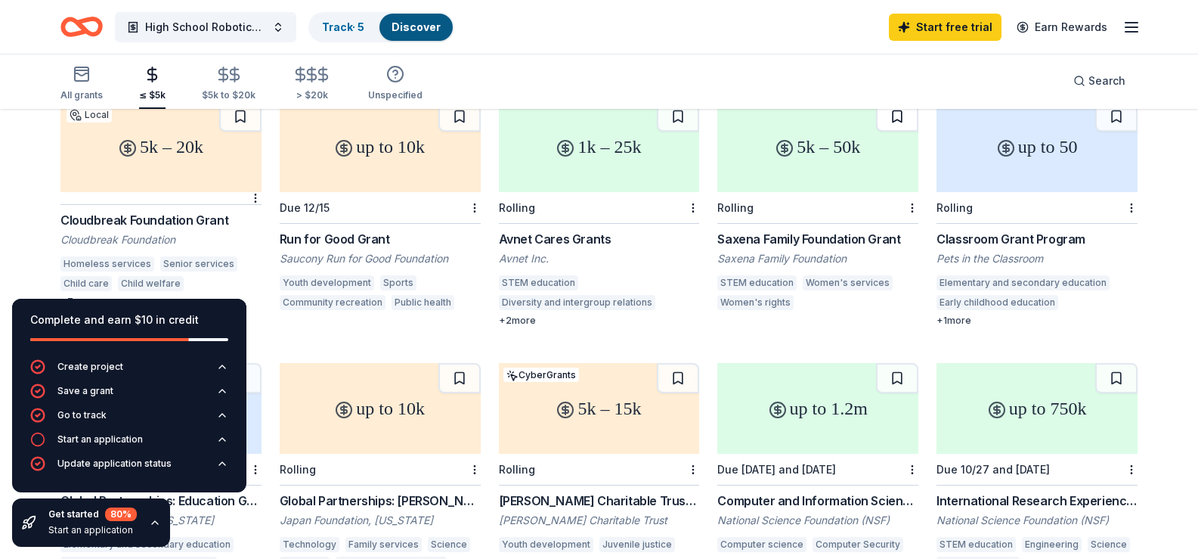
click at [899, 113] on button at bounding box center [897, 116] width 42 height 30
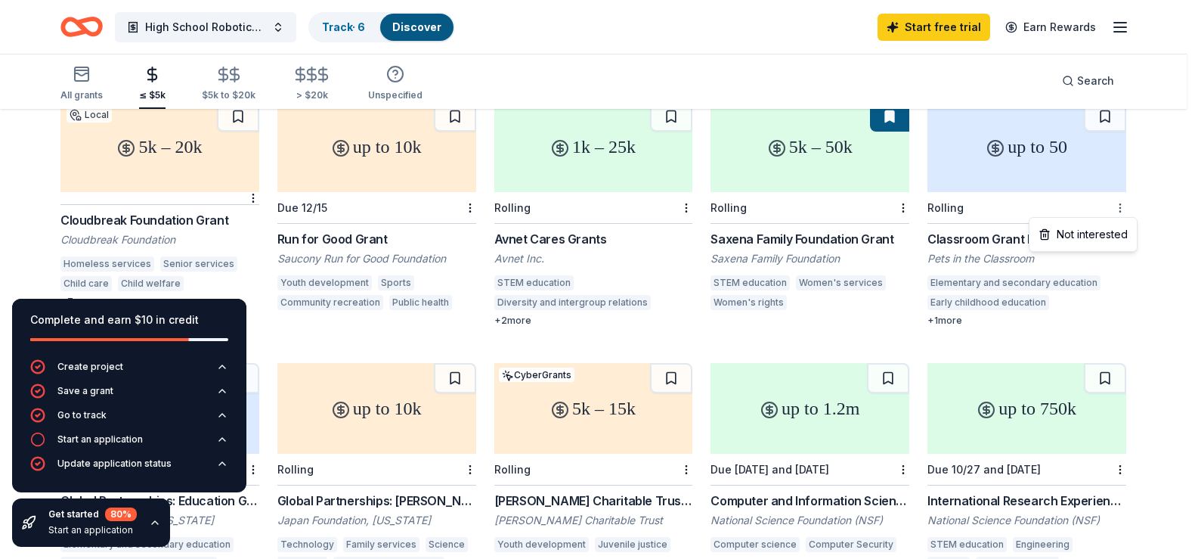
click at [1132, 207] on html "High School Robotics Club Track · 6 Discover Start free trial Earn Rewards All …" at bounding box center [599, 128] width 1198 height 559
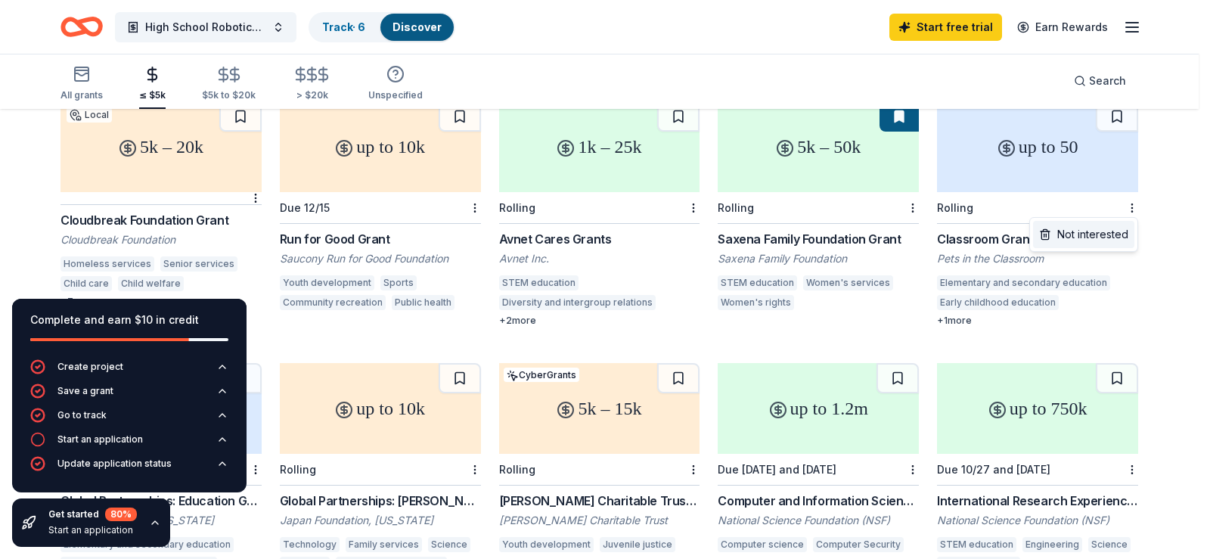
click at [1067, 231] on div "Not interested" at bounding box center [1083, 234] width 101 height 27
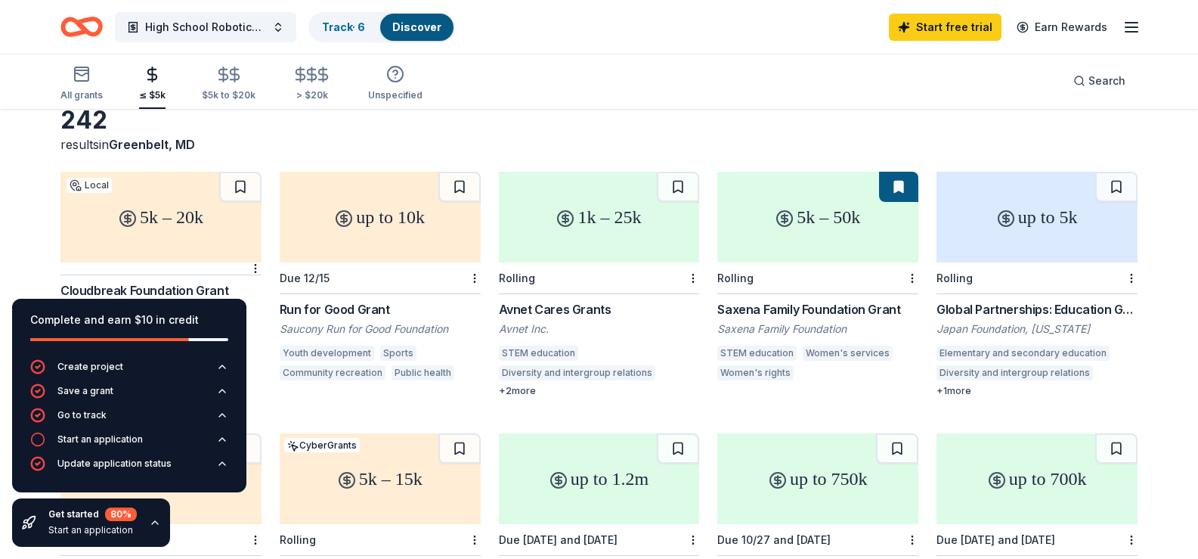
scroll to position [76, 0]
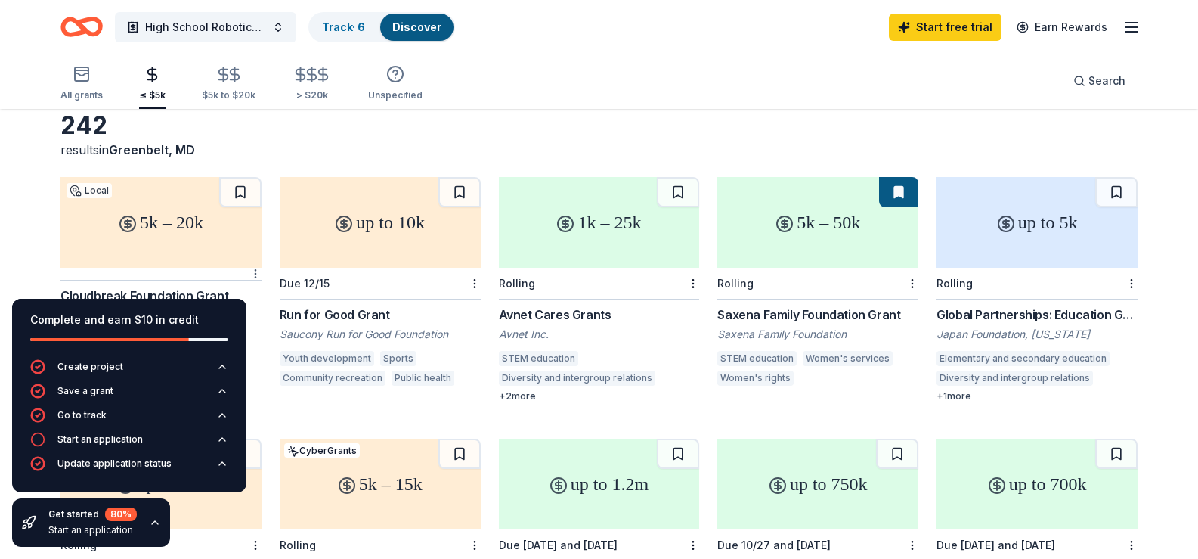
click at [251, 270] on html "High School Robotics Club Track · 6 Discover Start free trial Earn Rewards All …" at bounding box center [599, 203] width 1198 height 559
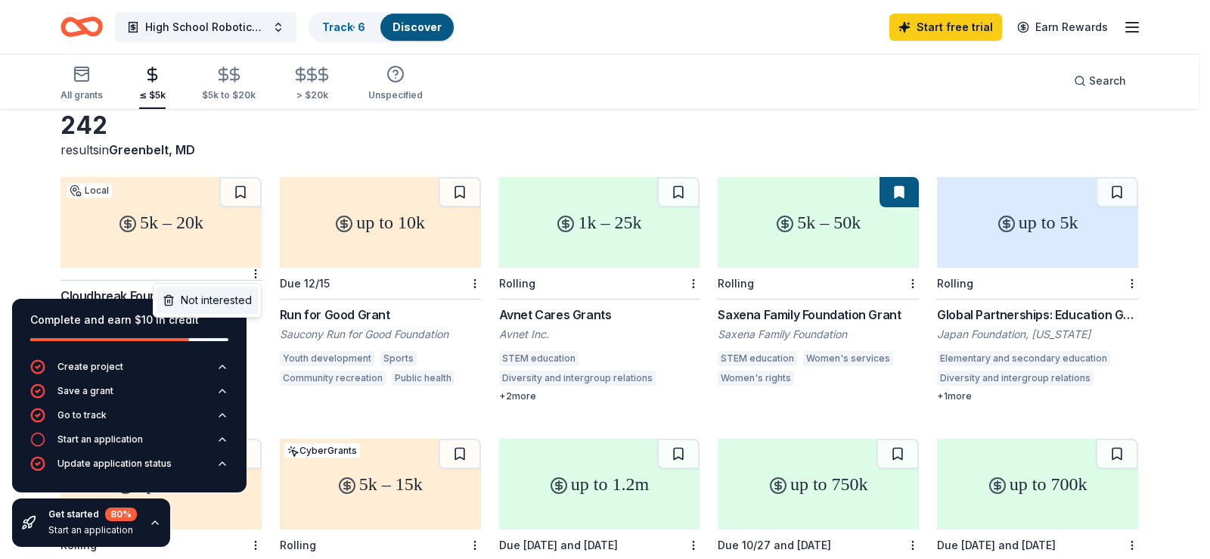
click at [207, 302] on div "Not interested" at bounding box center [206, 300] width 101 height 27
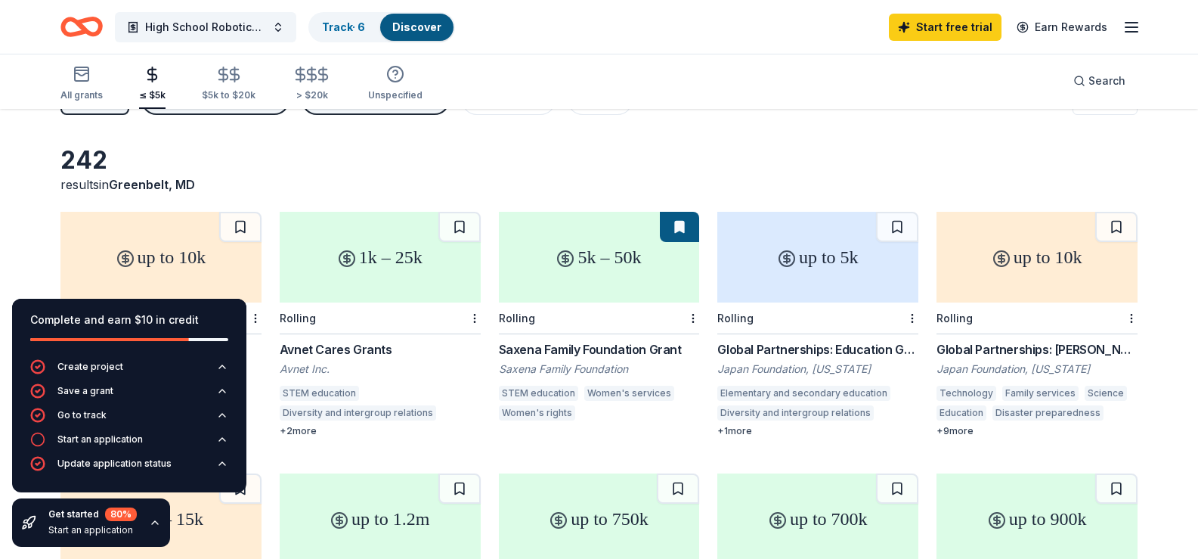
scroll to position [0, 0]
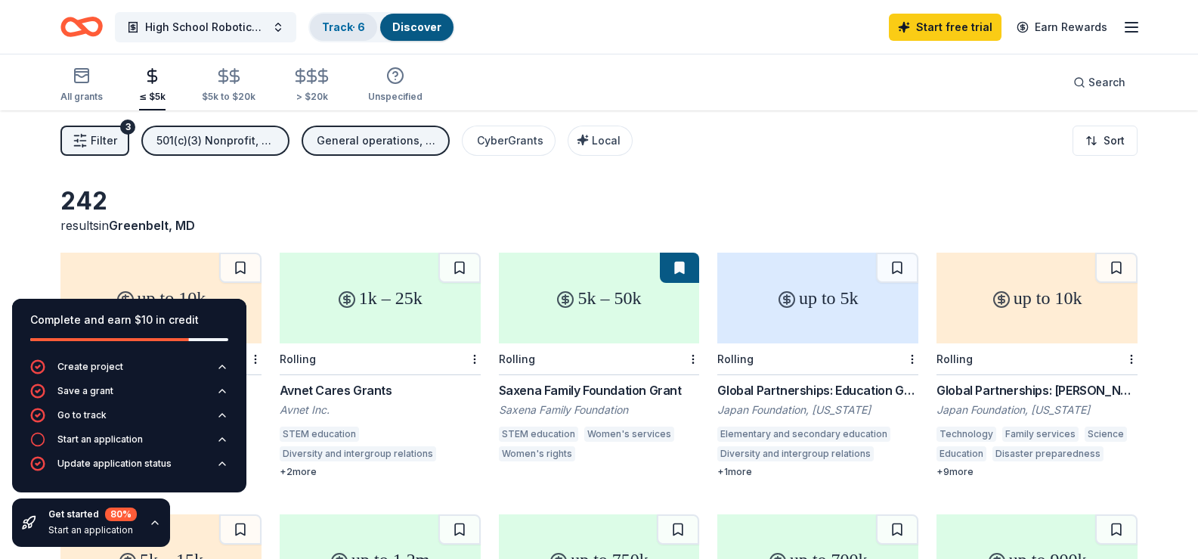
click at [341, 32] on link "Track · 6" at bounding box center [343, 26] width 43 height 13
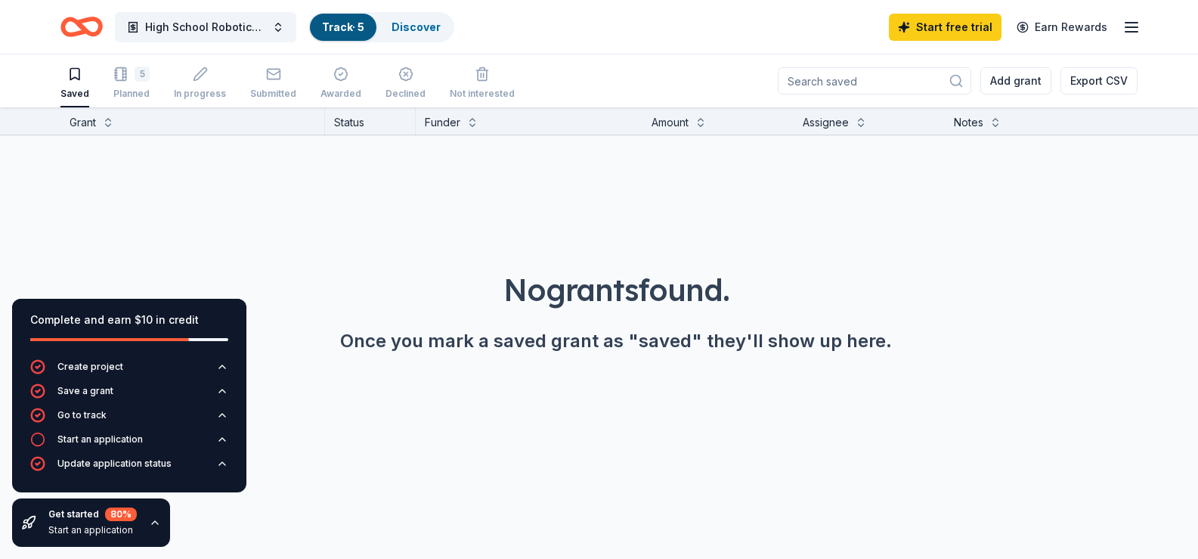
scroll to position [1, 0]
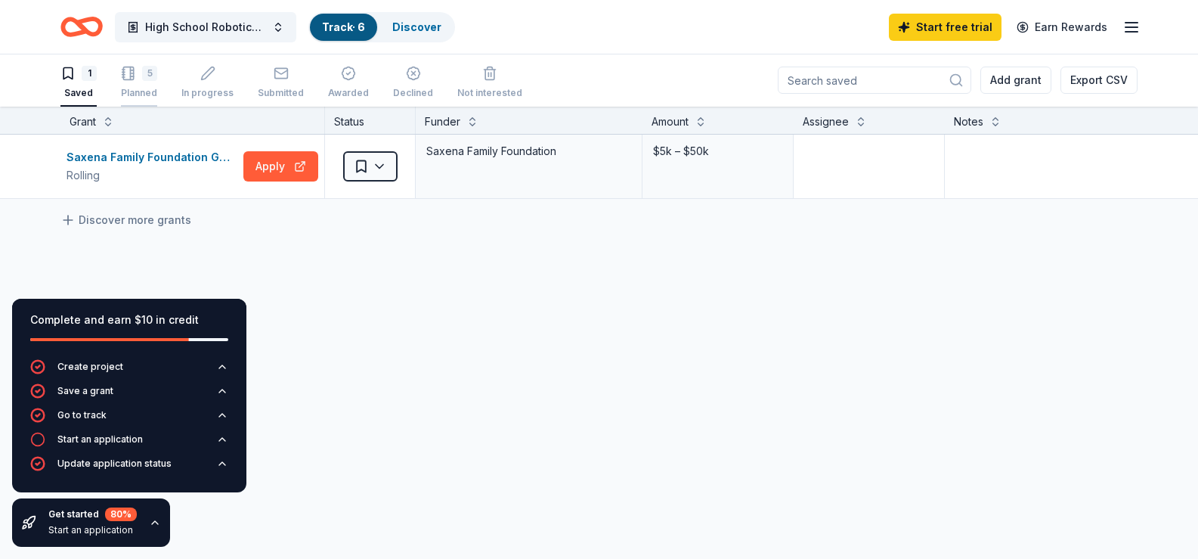
click at [146, 88] on div "Planned" at bounding box center [139, 93] width 36 height 12
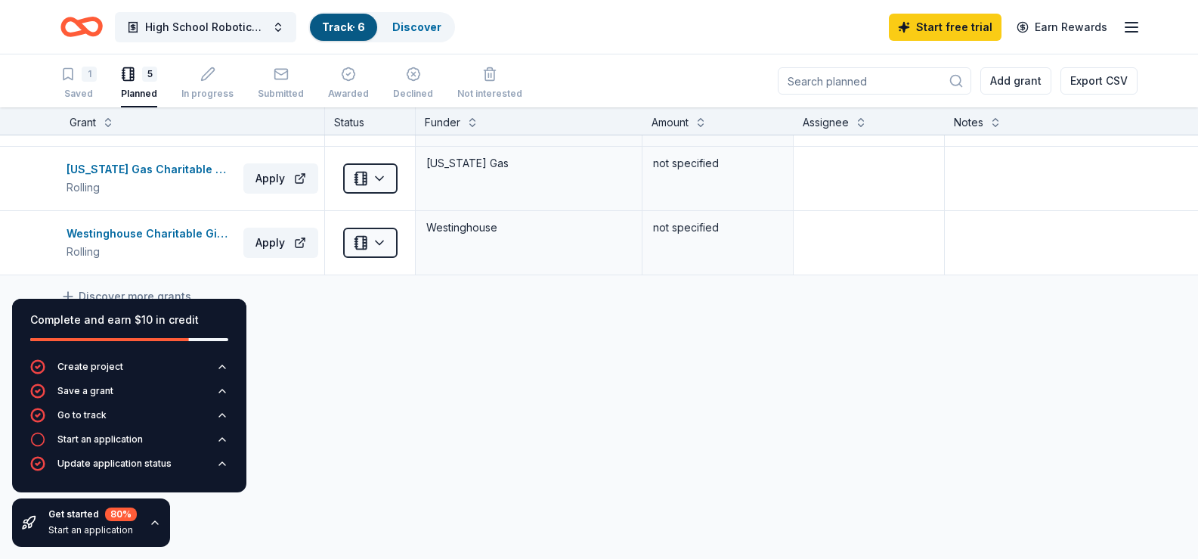
scroll to position [193, 0]
click at [187, 160] on div "Washington Gas Charitable Giving" at bounding box center [152, 169] width 171 height 18
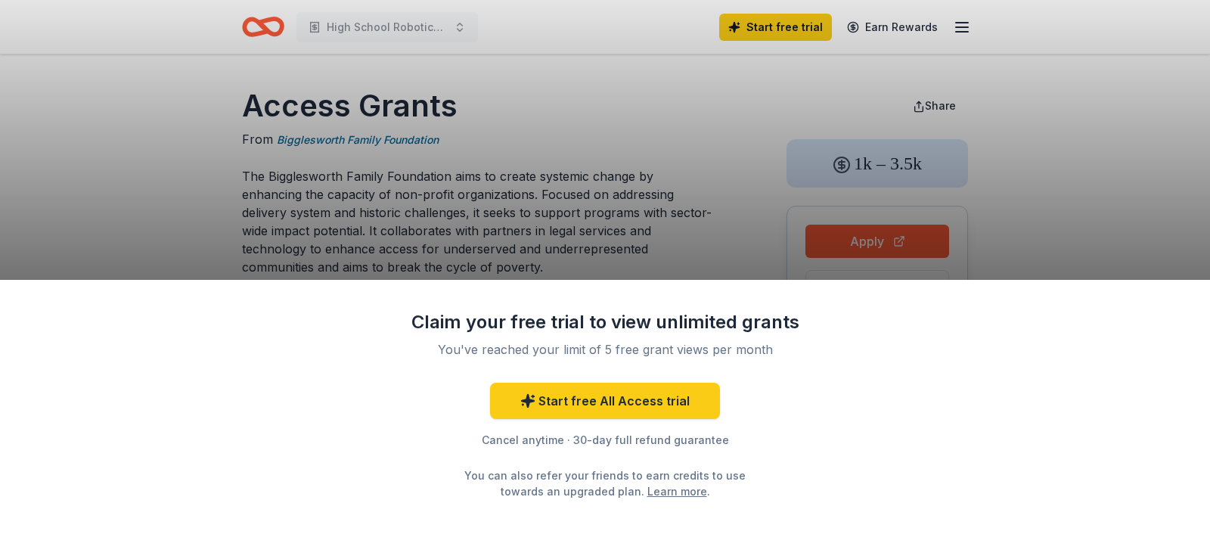
click at [601, 135] on div "Claim your free trial to view unlimited grants You've reached your limit of 5 f…" at bounding box center [605, 279] width 1210 height 559
